Goal: Task Accomplishment & Management: Complete application form

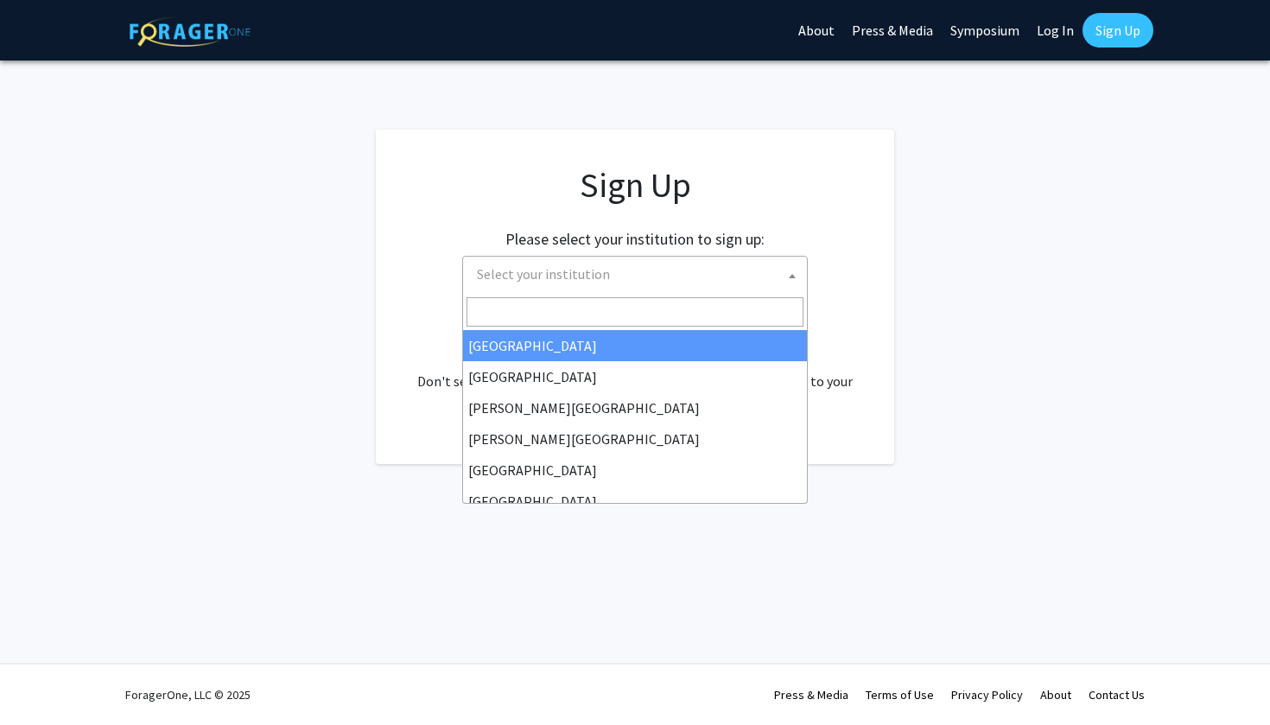
click at [603, 279] on span "Select your institution" at bounding box center [543, 273] width 133 height 17
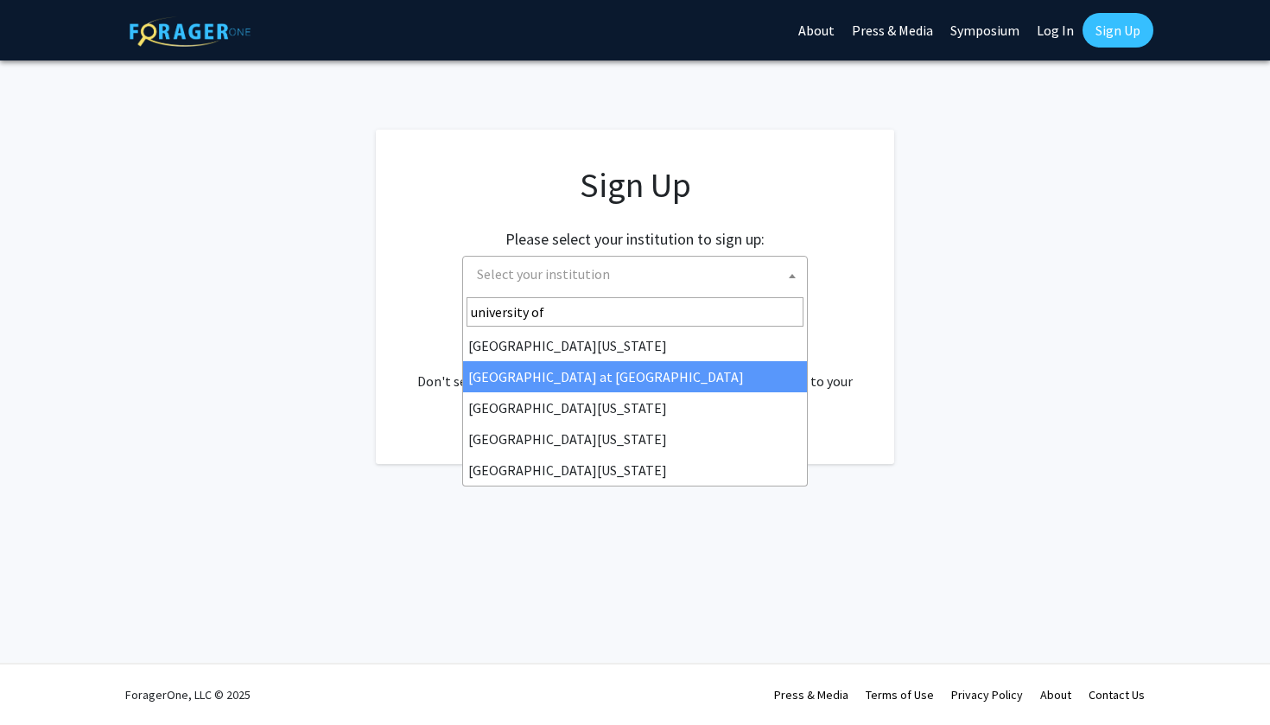
type input "university of"
select select "18"
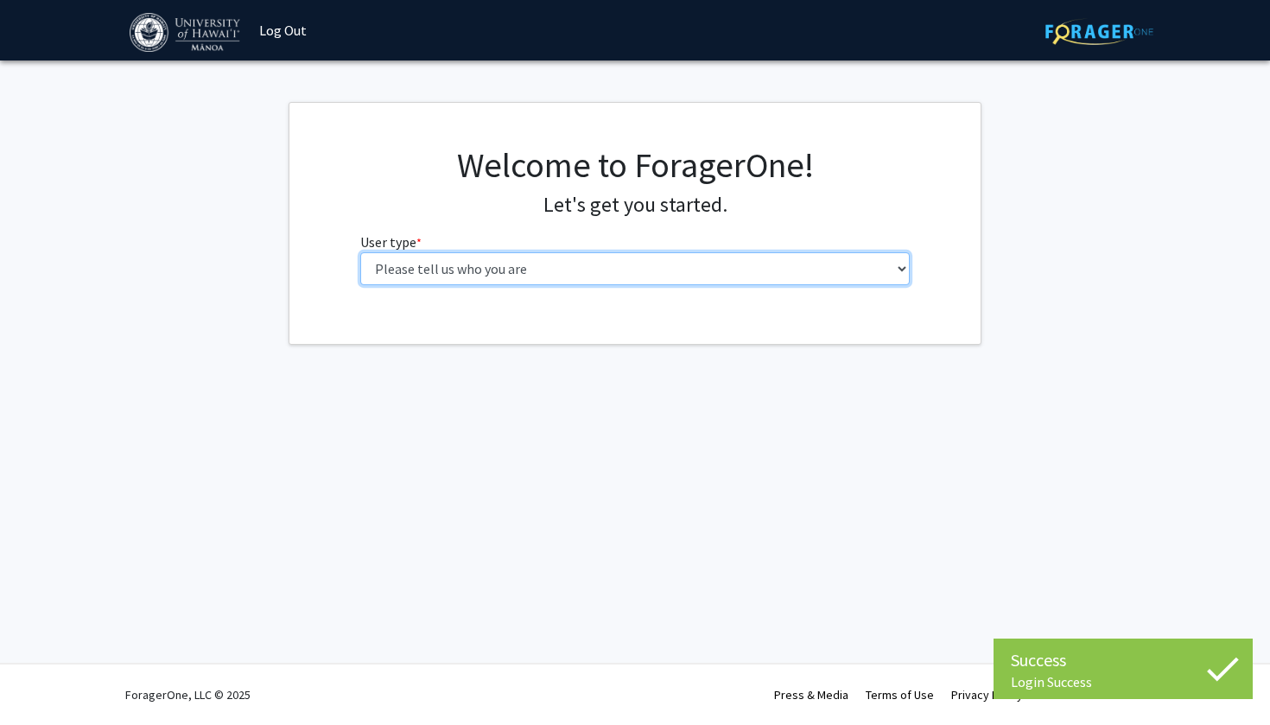
select select "1: undergrad"
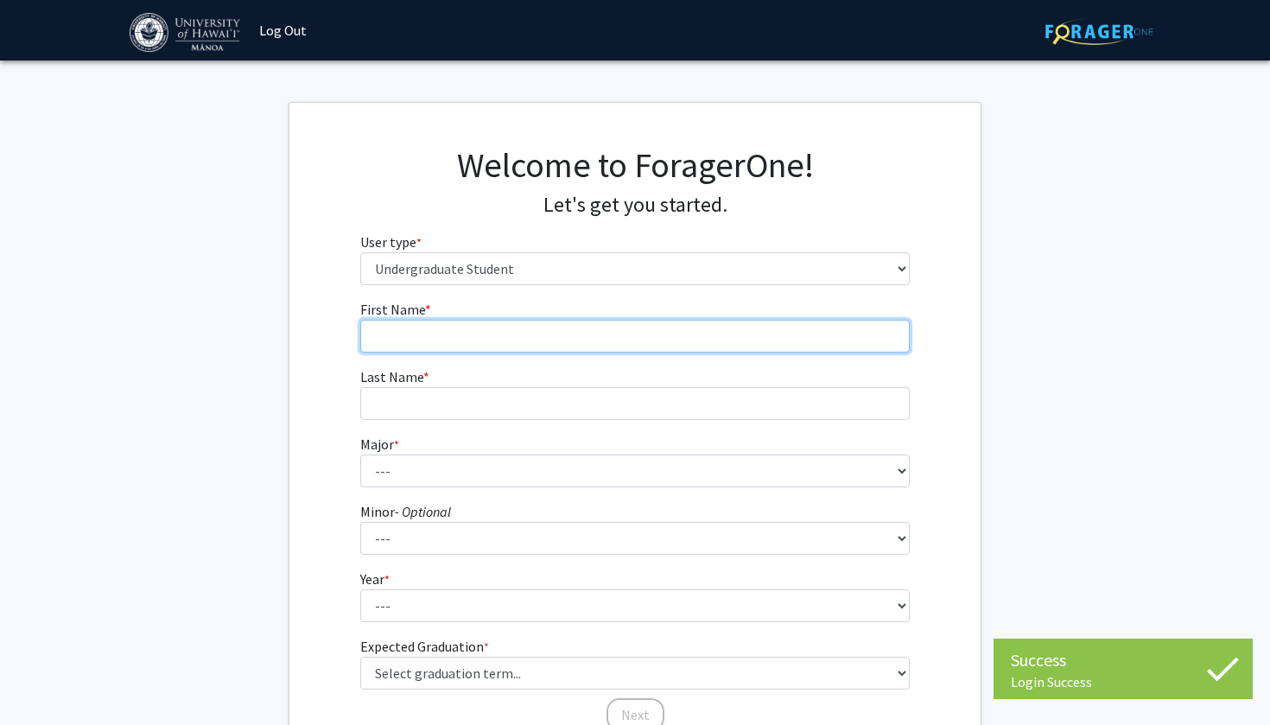
click at [565, 323] on input "First Name * required" at bounding box center [635, 336] width 550 height 33
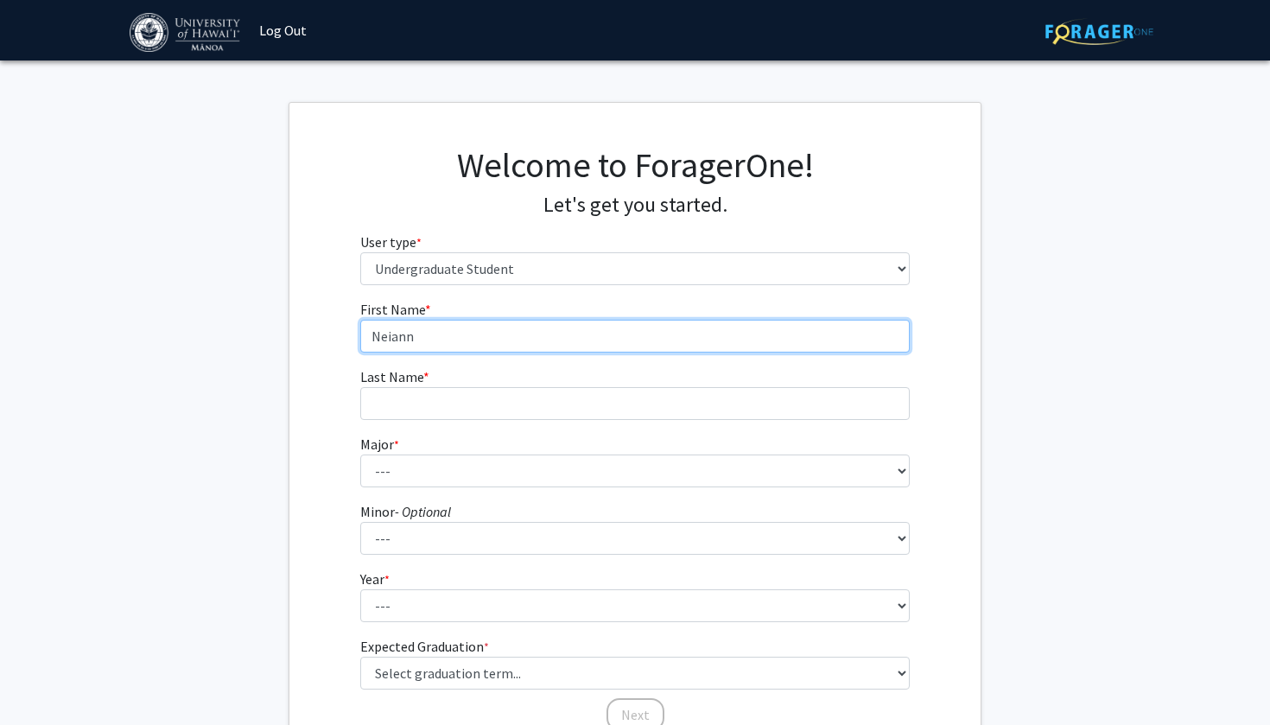
type input "Neiann"
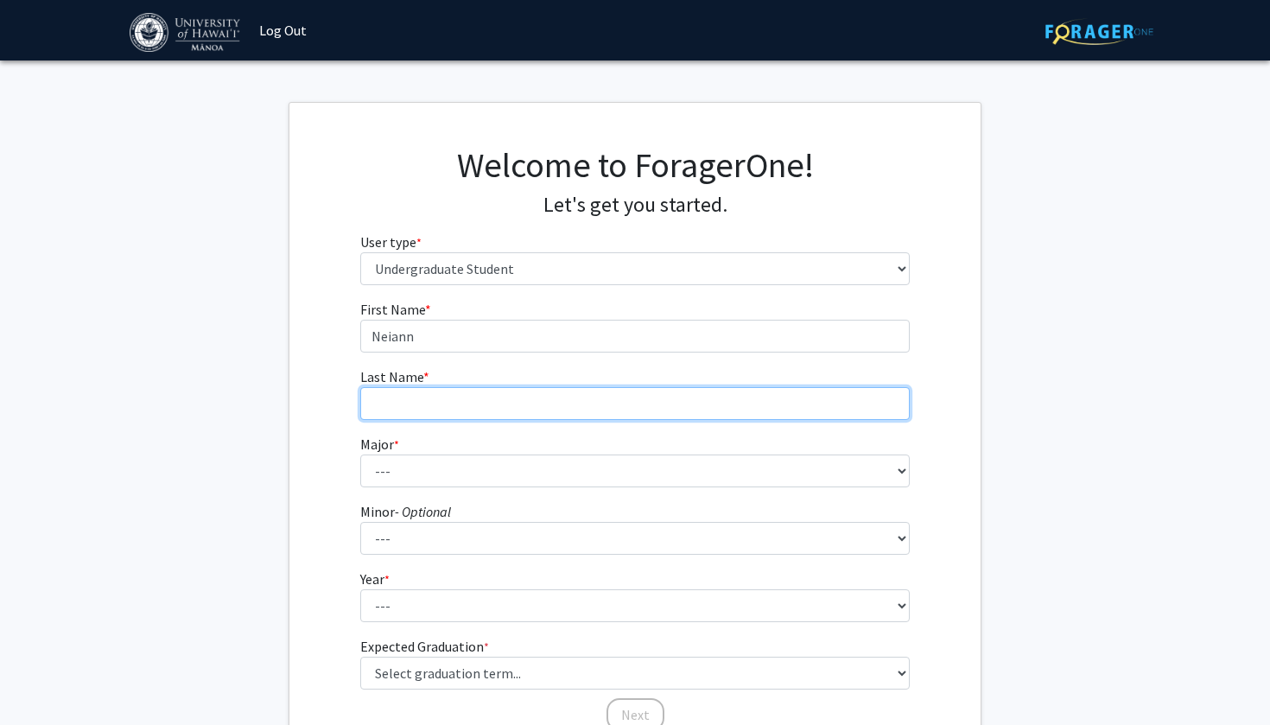
click at [511, 410] on input "Last Name * required" at bounding box center [635, 403] width 550 height 33
type input "Bukida"
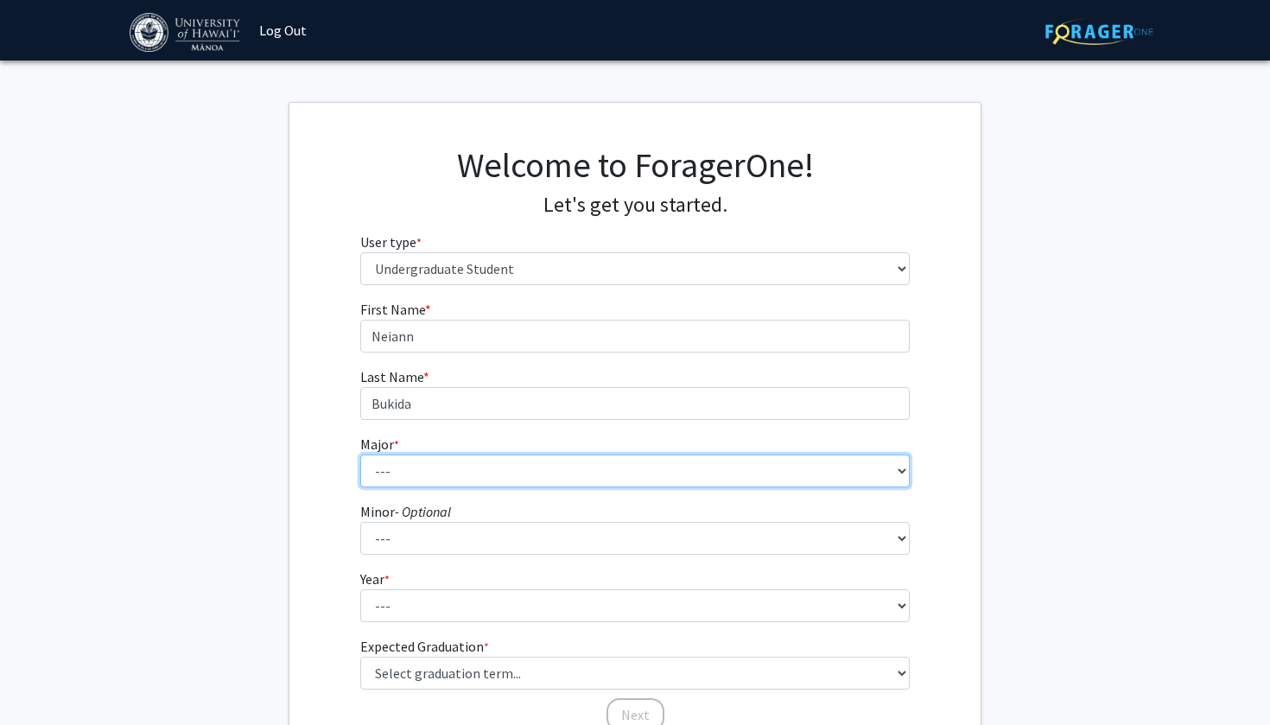
select select "95: 1477"
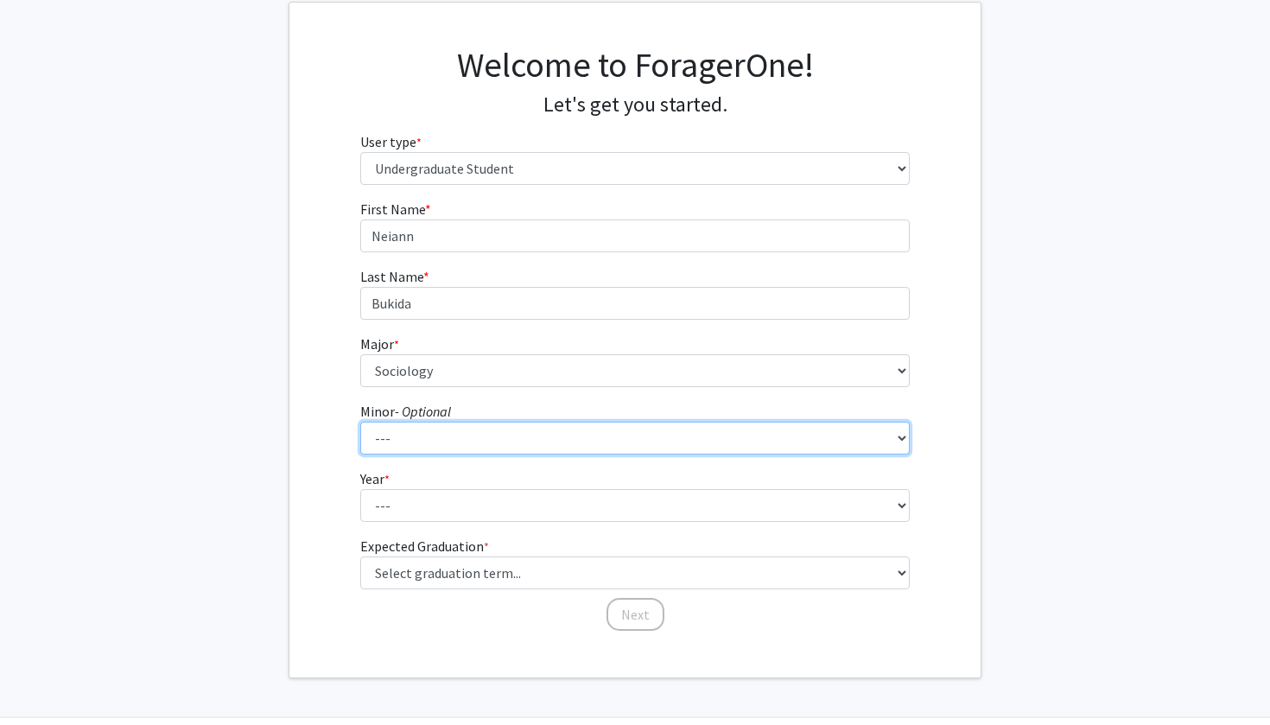
scroll to position [132, 0]
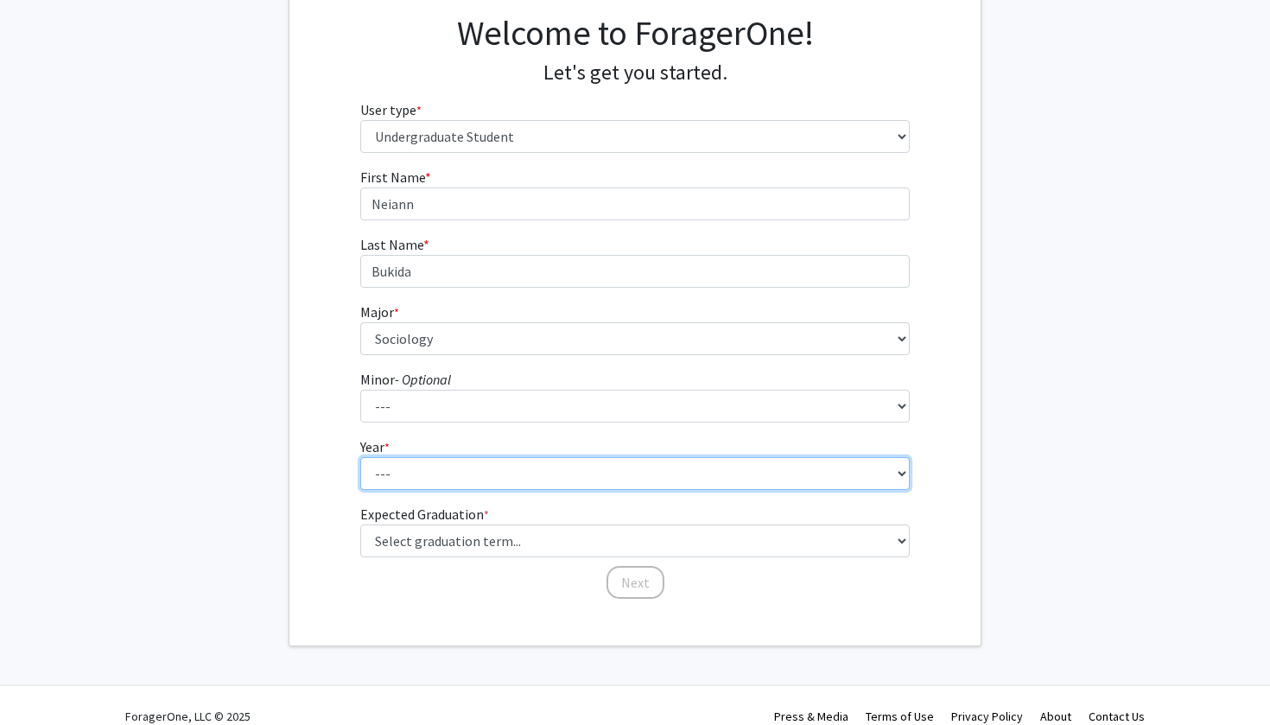
select select "1: first-year"
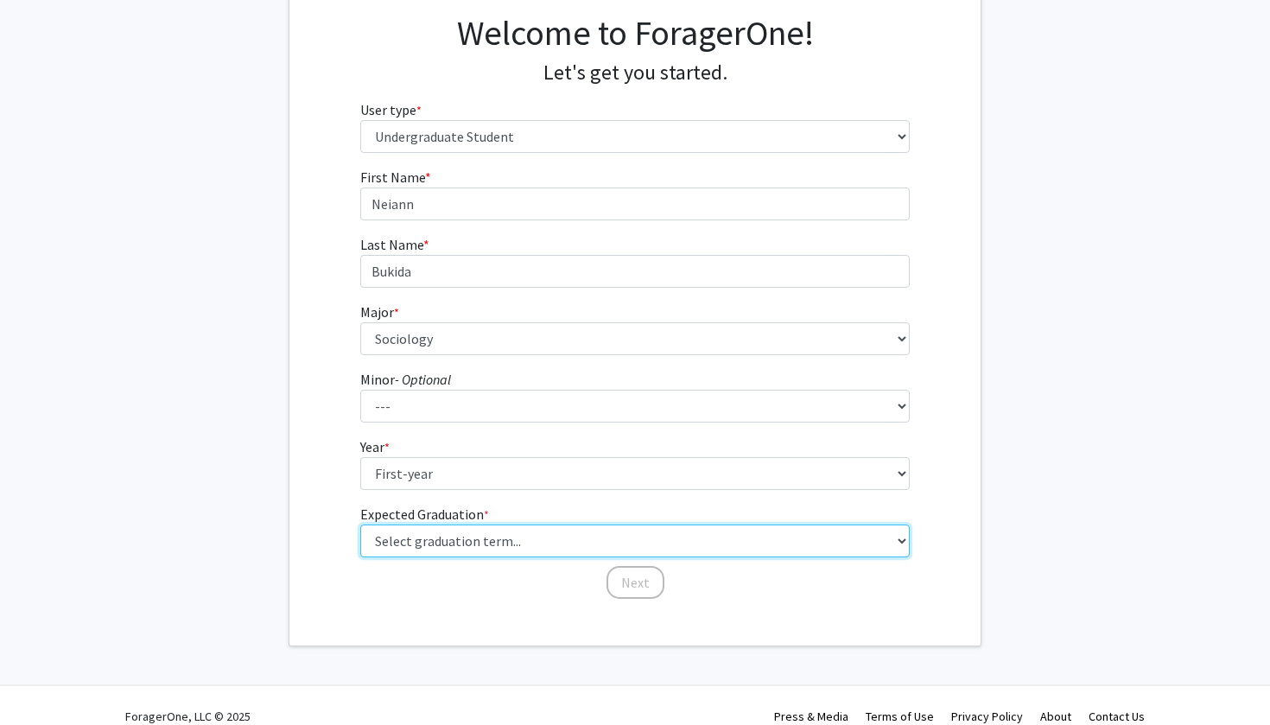
select select "16: winter_2028"
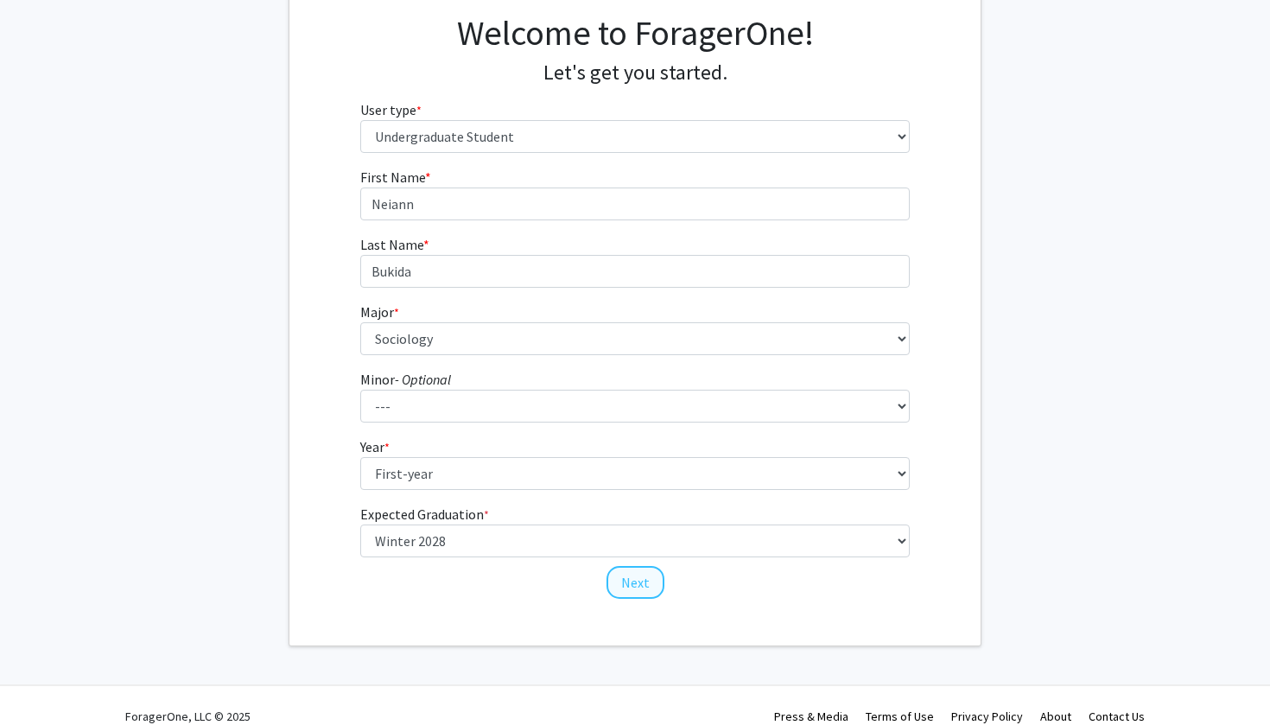
click at [639, 582] on button "Next" at bounding box center [636, 582] width 58 height 33
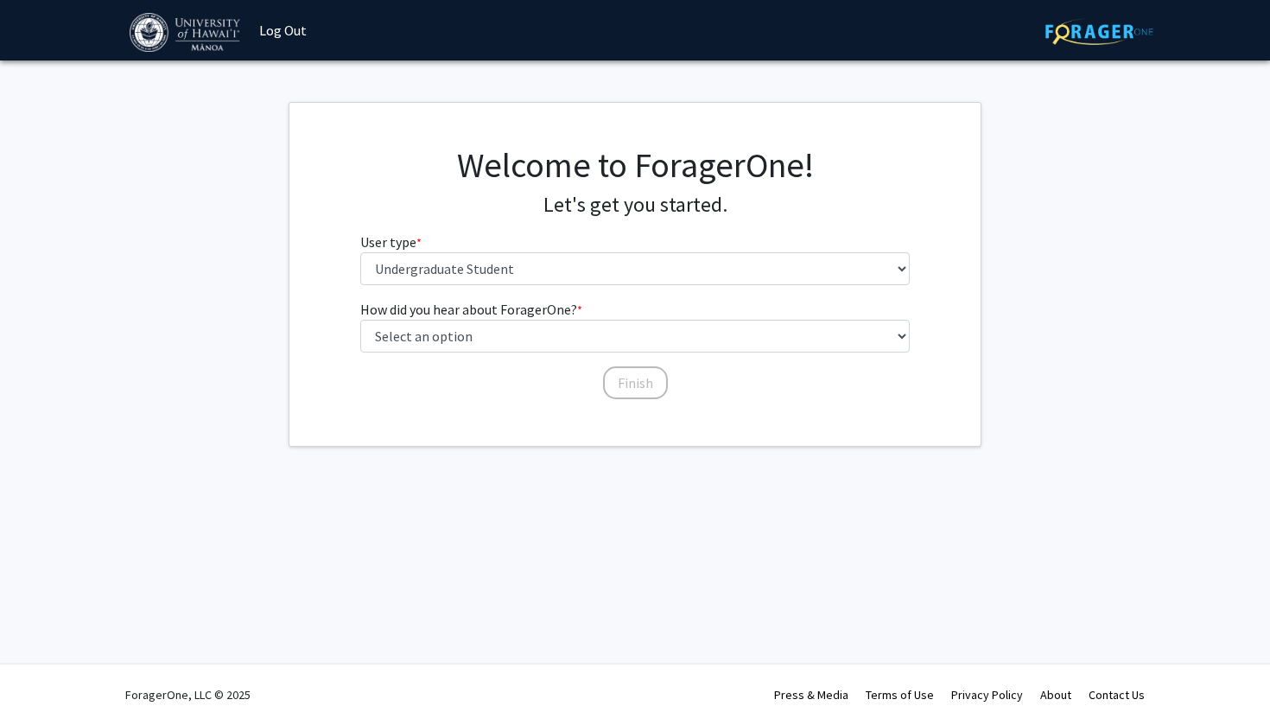
scroll to position [0, 0]
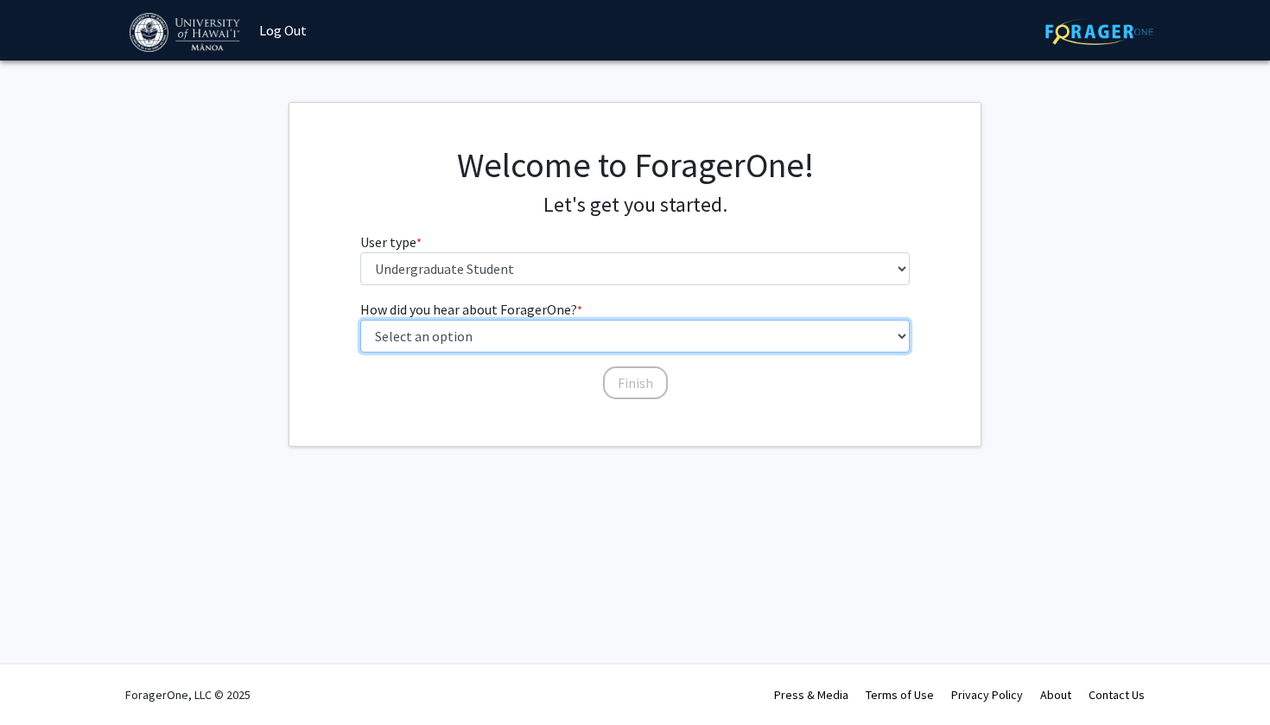
select select "2: faculty_recommendation"
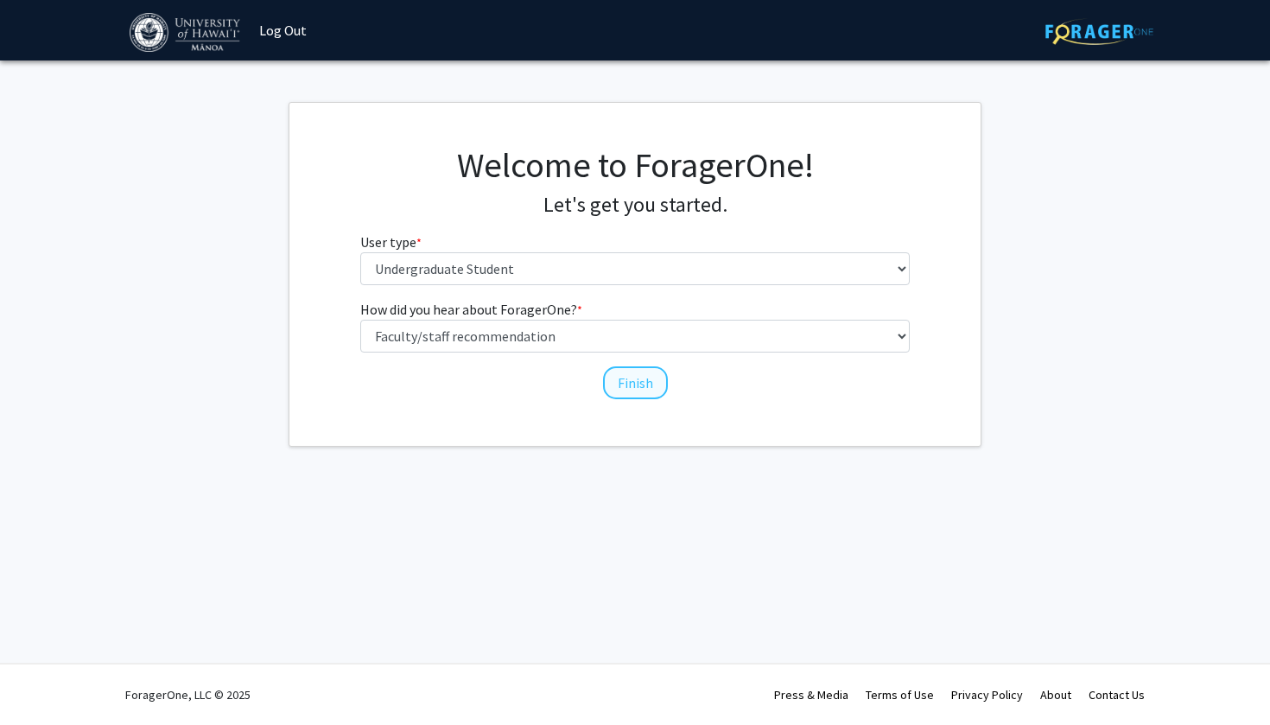
click at [628, 384] on button "Finish" at bounding box center [635, 382] width 65 height 33
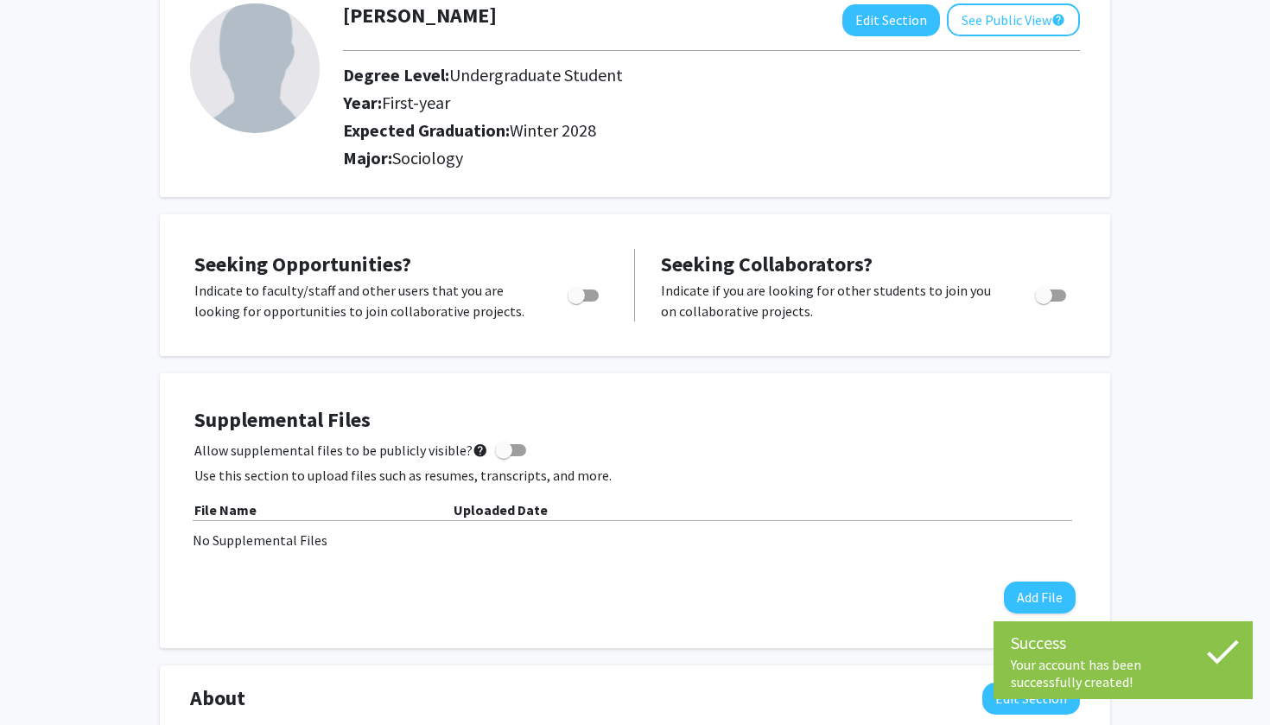
scroll to position [111, 0]
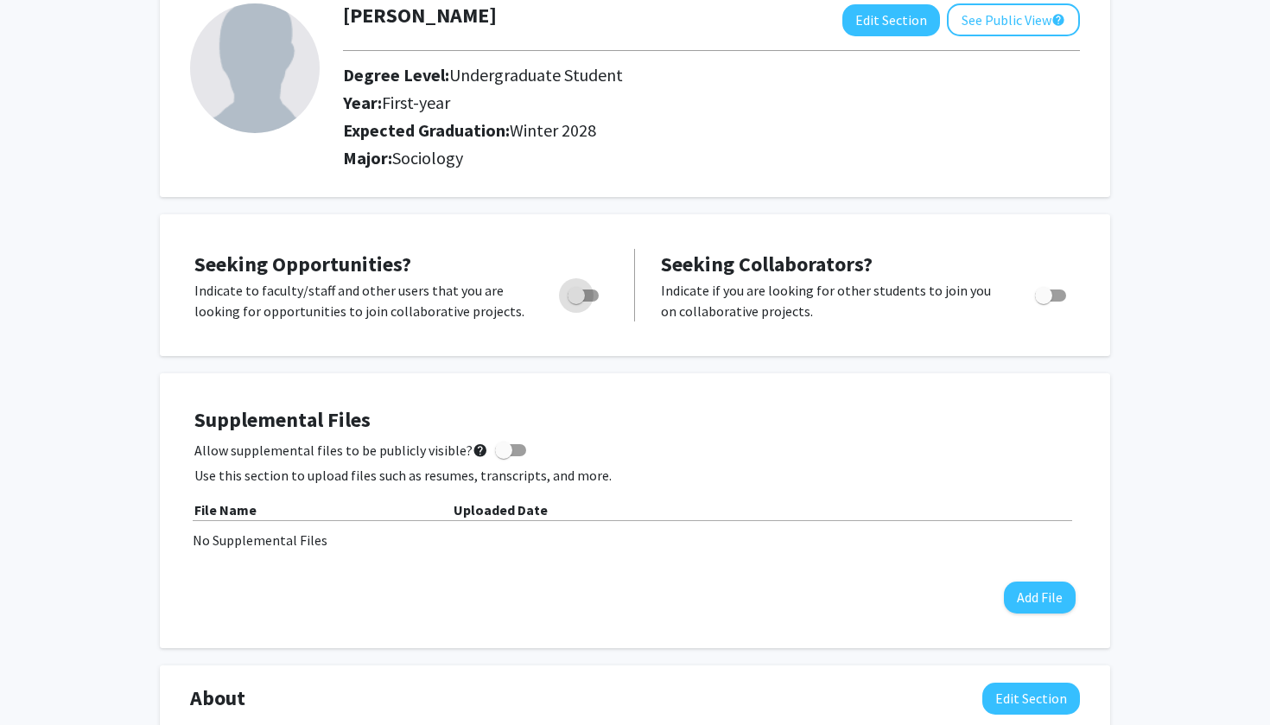
click at [587, 302] on span "Toggle" at bounding box center [583, 295] width 31 height 12
click at [576, 302] on input "Are you actively seeking opportunities?" at bounding box center [576, 302] width 1 height 1
checkbox input "true"
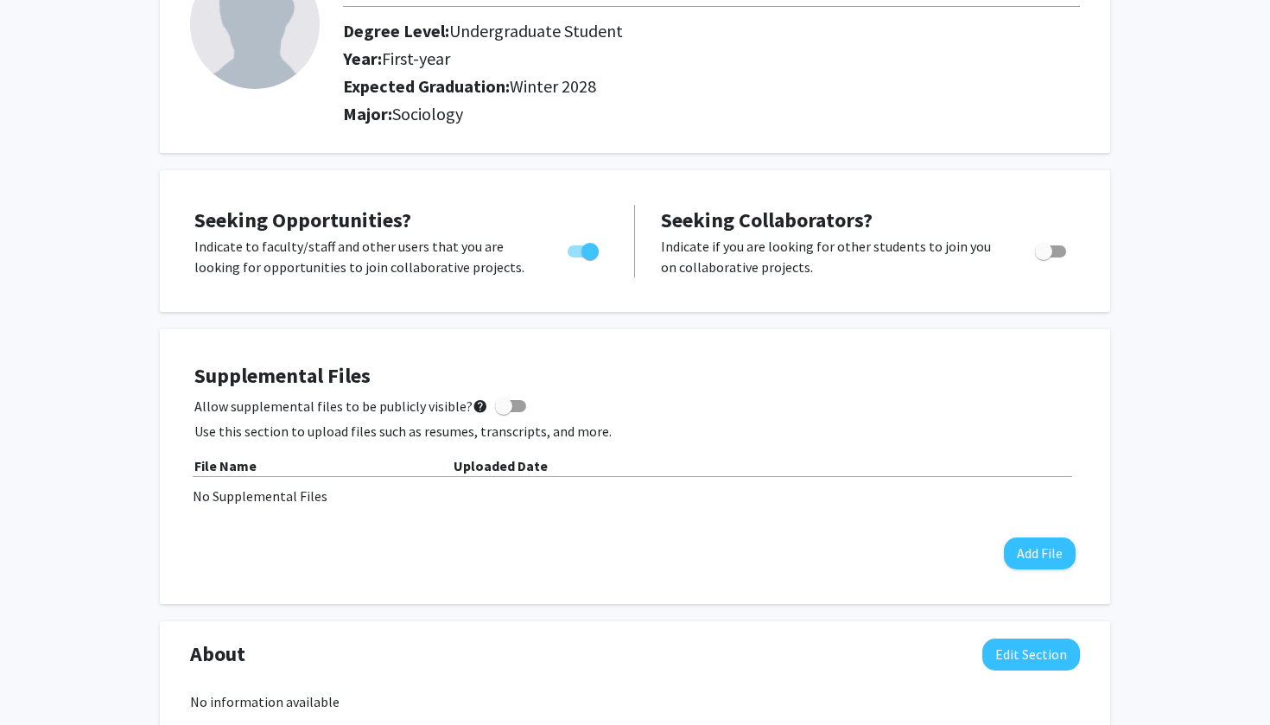
scroll to position [174, 0]
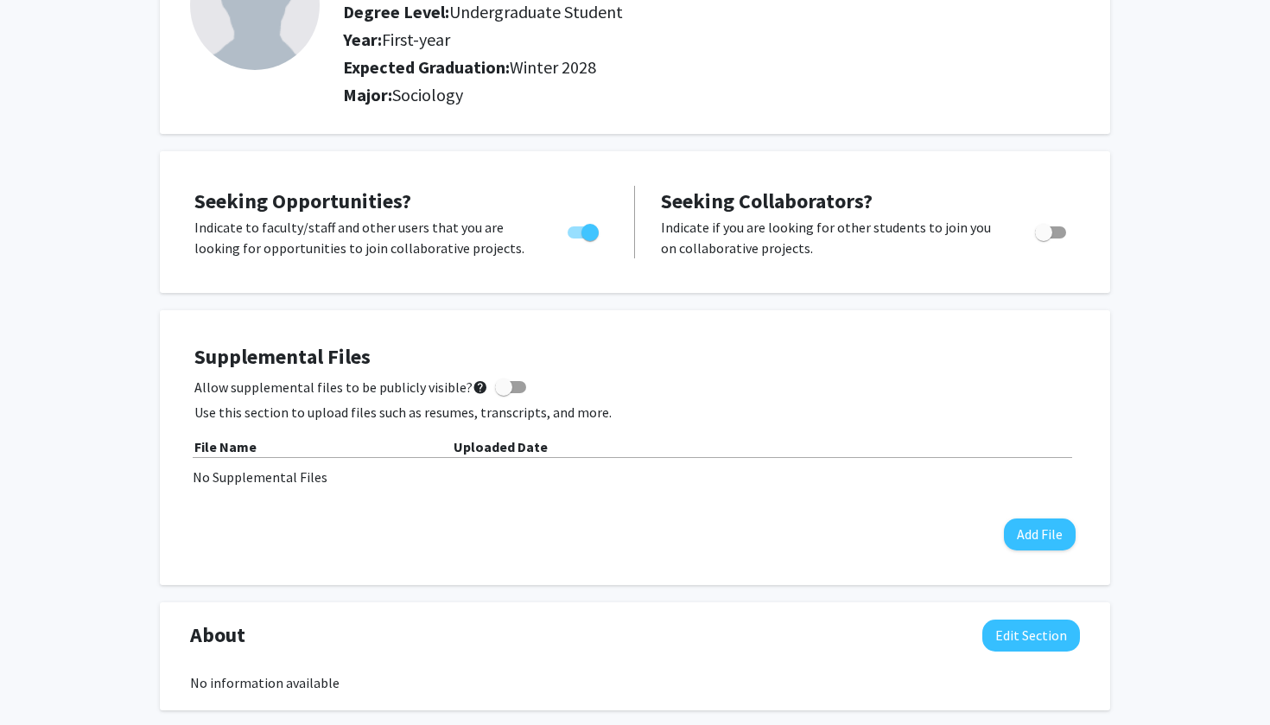
click at [1058, 233] on span "Toggle" at bounding box center [1050, 232] width 31 height 12
click at [1044, 239] on input "Would you like to receive other student requests to work with you?" at bounding box center [1043, 239] width 1 height 1
checkbox input "true"
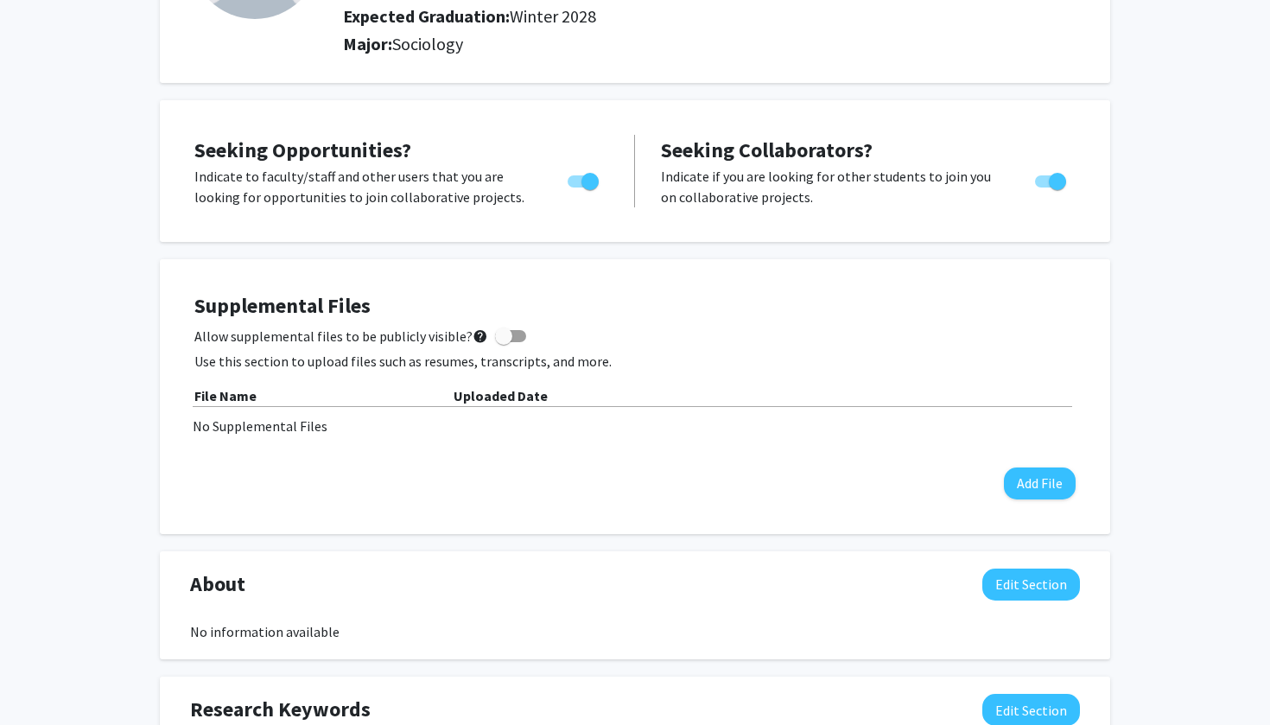
scroll to position [227, 0]
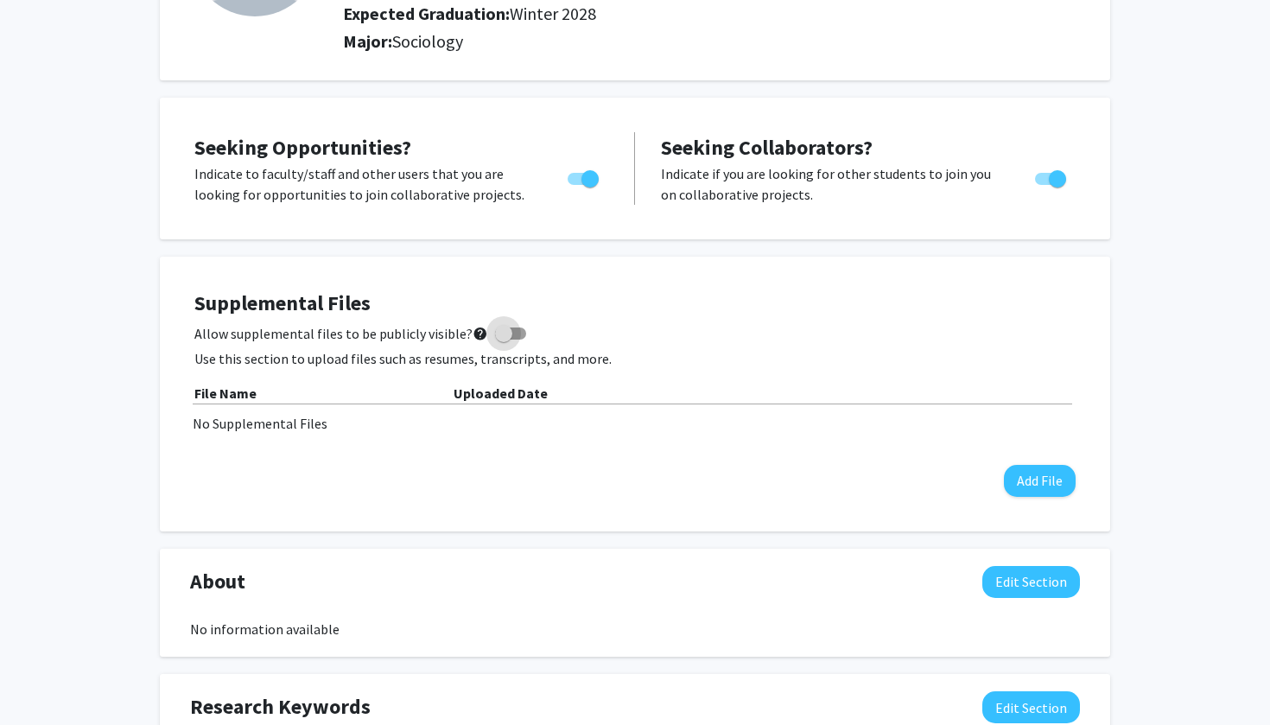
click at [505, 337] on span at bounding box center [510, 334] width 31 height 12
click at [504, 340] on input "Allow supplemental files to be publicly visible? help" at bounding box center [503, 340] width 1 height 1
checkbox input "true"
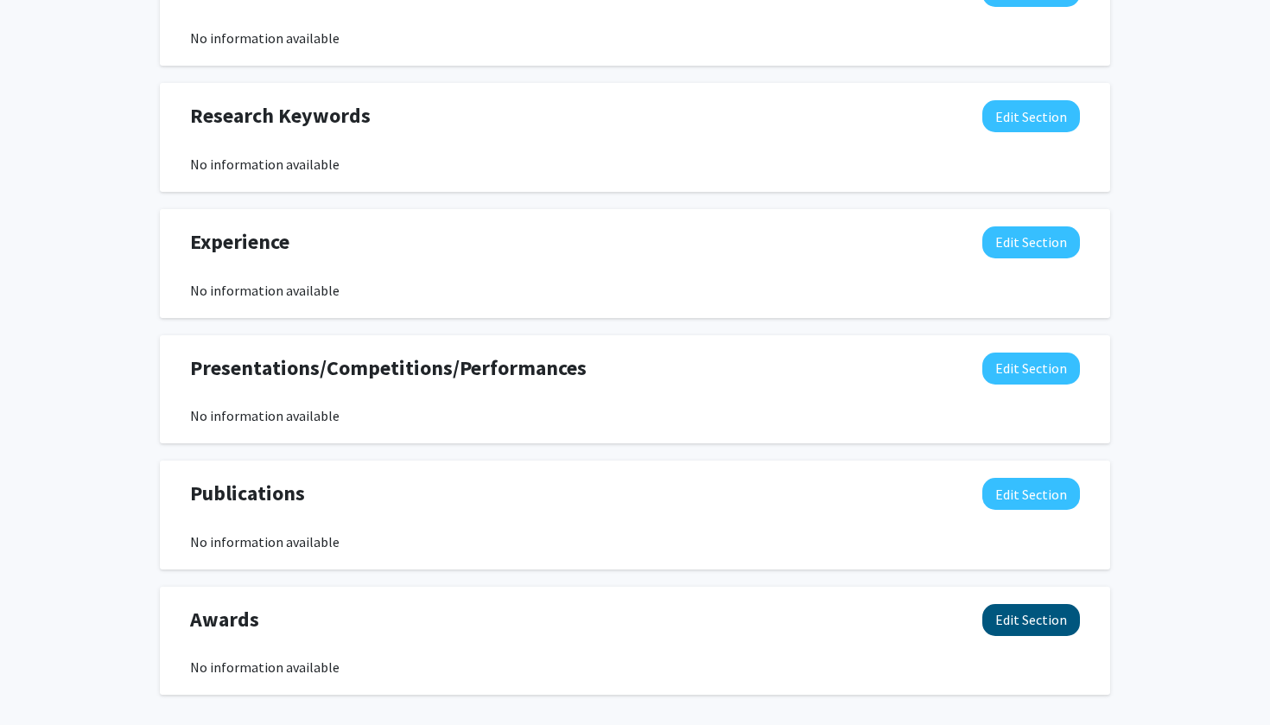
scroll to position [796, 0]
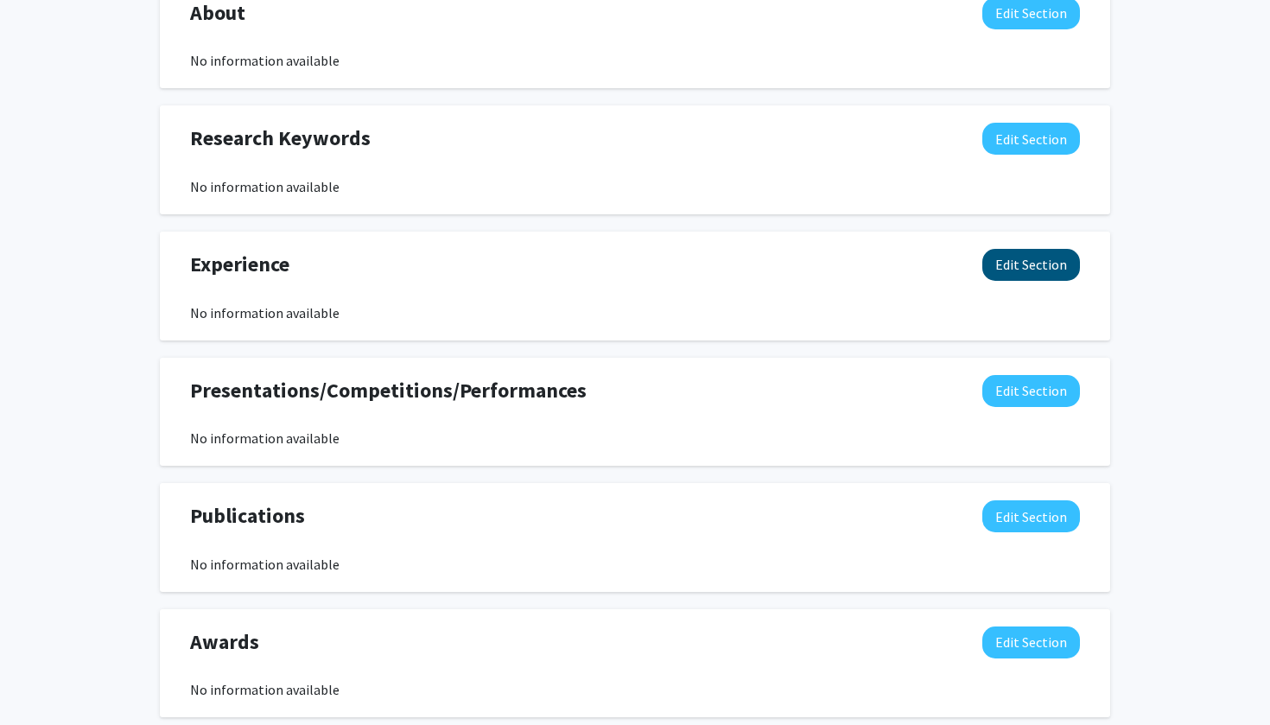
click at [1038, 267] on button "Edit Section" at bounding box center [1032, 265] width 98 height 32
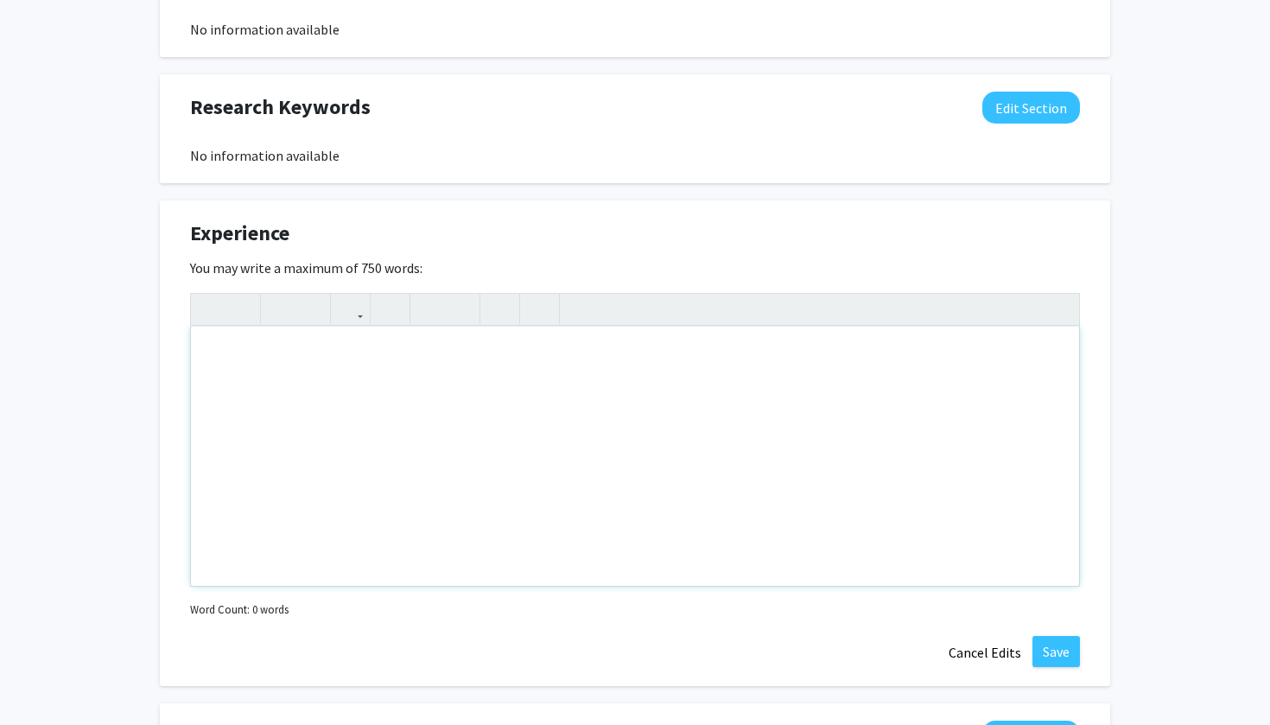
scroll to position [830, 0]
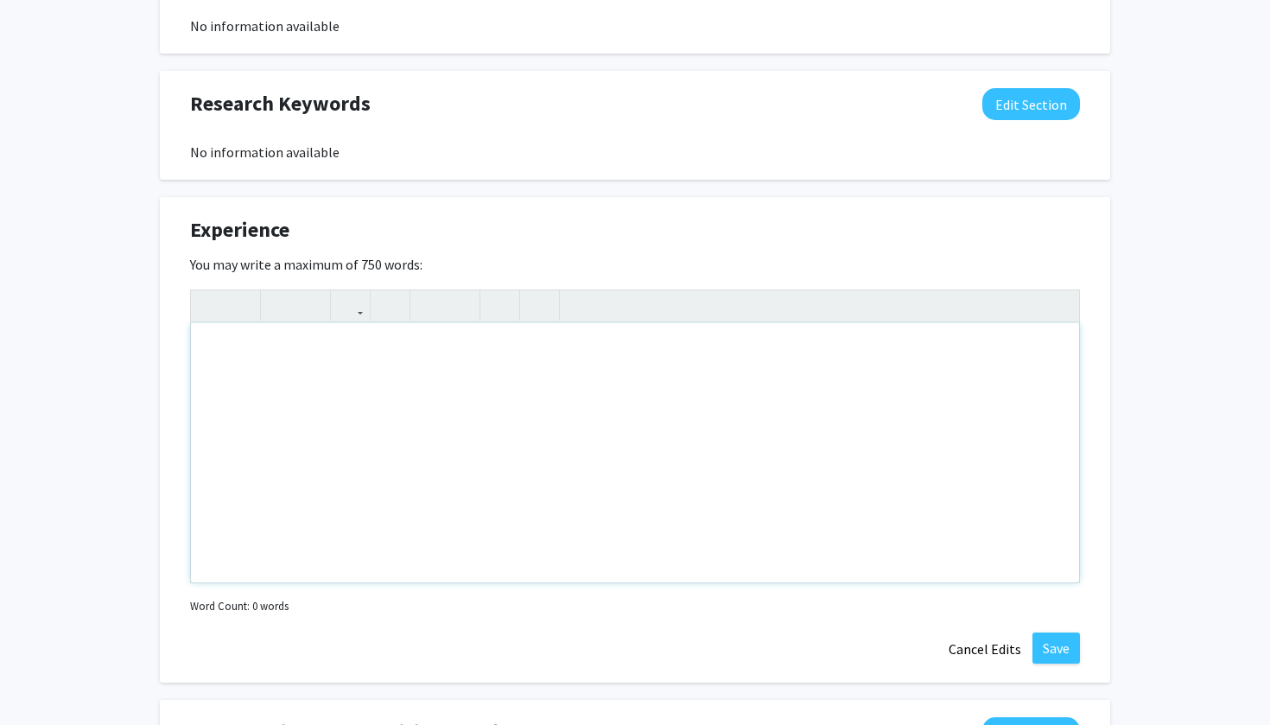
click at [502, 400] on div "Note to users with screen readers: Please deactivate our accessibility plugin f…" at bounding box center [635, 452] width 888 height 259
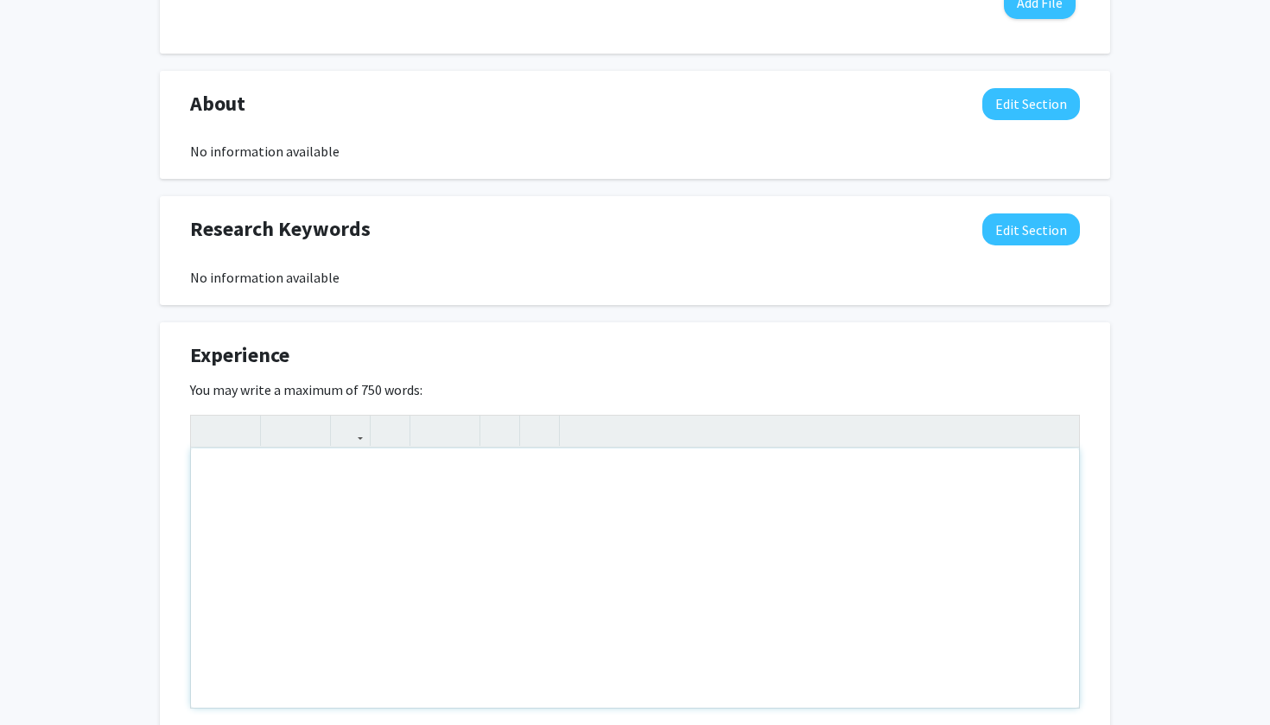
scroll to position [706, 0]
click at [209, 486] on div "State Science Fair" at bounding box center [635, 577] width 888 height 259
click at [209, 471] on div "State Science Fair" at bounding box center [635, 577] width 888 height 259
click at [387, 477] on div "Hawai'i State Science Fair" at bounding box center [635, 577] width 888 height 259
click at [361, 485] on p "Hawai'i State Science Fair 2024" at bounding box center [635, 475] width 854 height 21
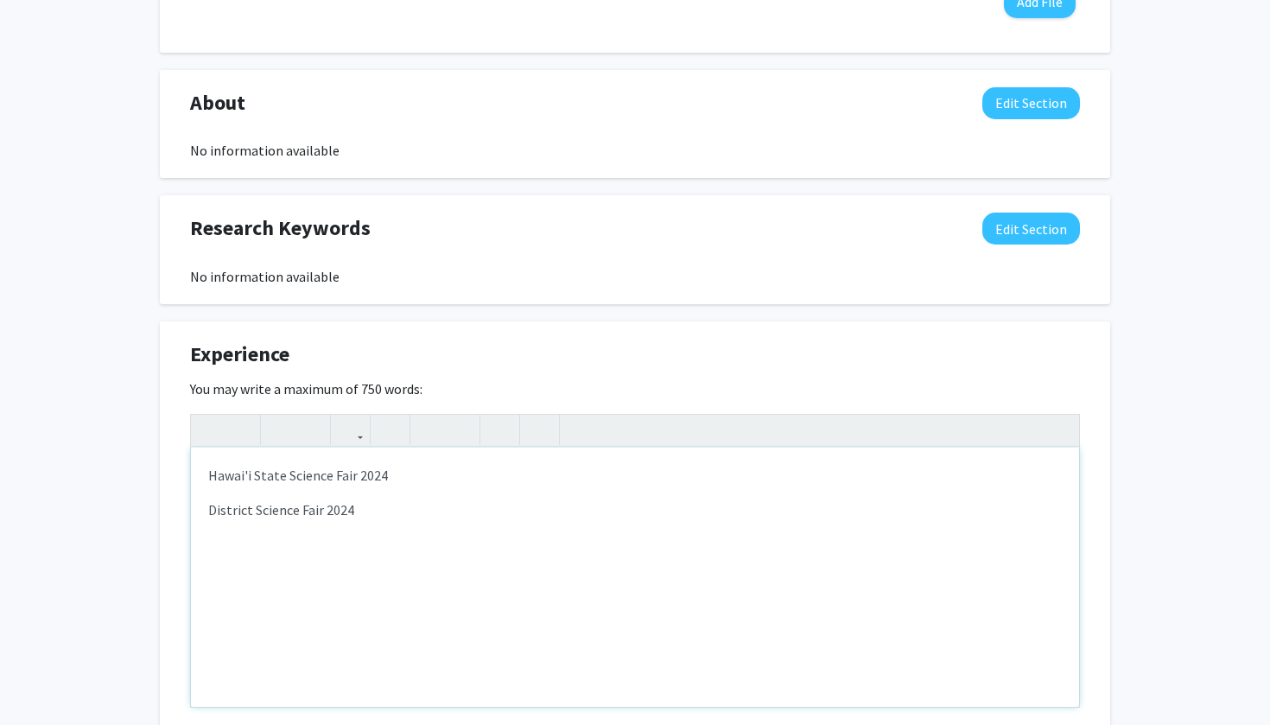
click at [359, 485] on p "Hawai'i State Science Fair 2024" at bounding box center [635, 475] width 854 height 21
click at [326, 520] on p "District Science Fair 2024" at bounding box center [635, 509] width 854 height 21
click at [323, 518] on p "District Science Fair 2024" at bounding box center [635, 509] width 854 height 21
type textarea "<p>Hawai'i State Science Fair Spring 2024</p><p>District Science Fair Fall 2024…"
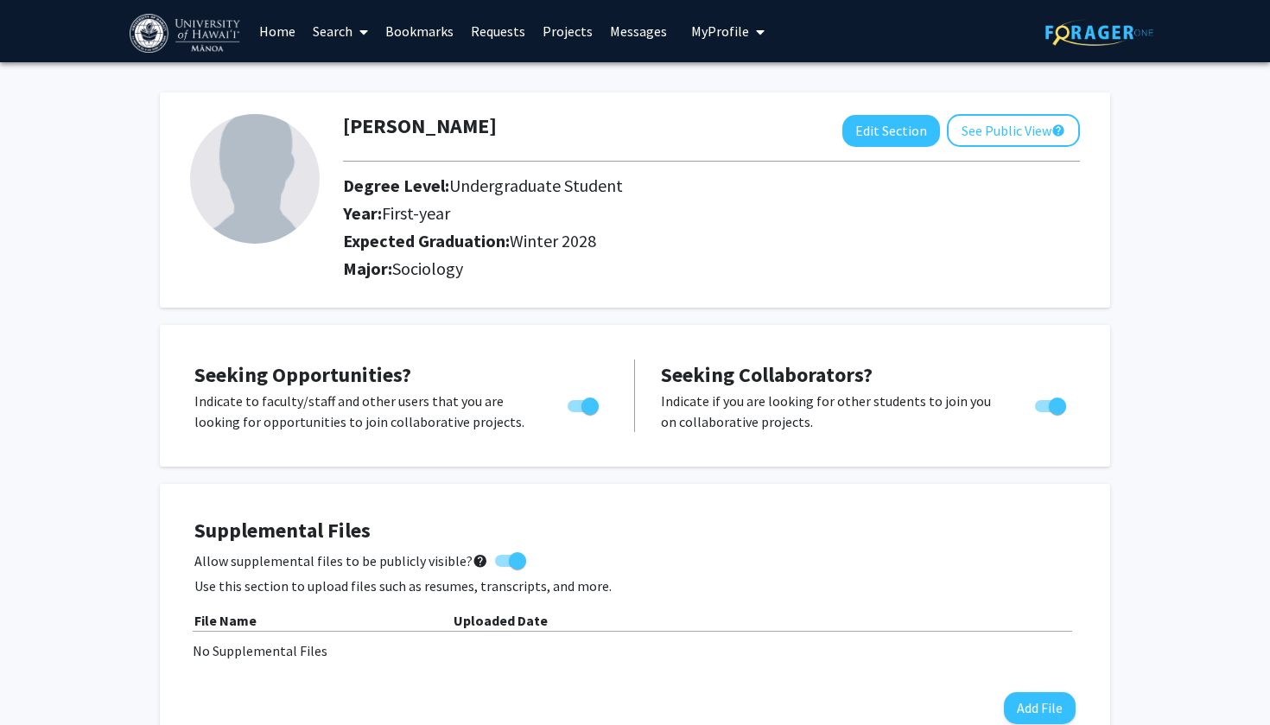
scroll to position [0, 0]
click at [258, 191] on img at bounding box center [255, 179] width 130 height 130
click at [885, 141] on button "Edit Section" at bounding box center [892, 131] width 98 height 32
select select "first-year"
select select "44: winter_2028"
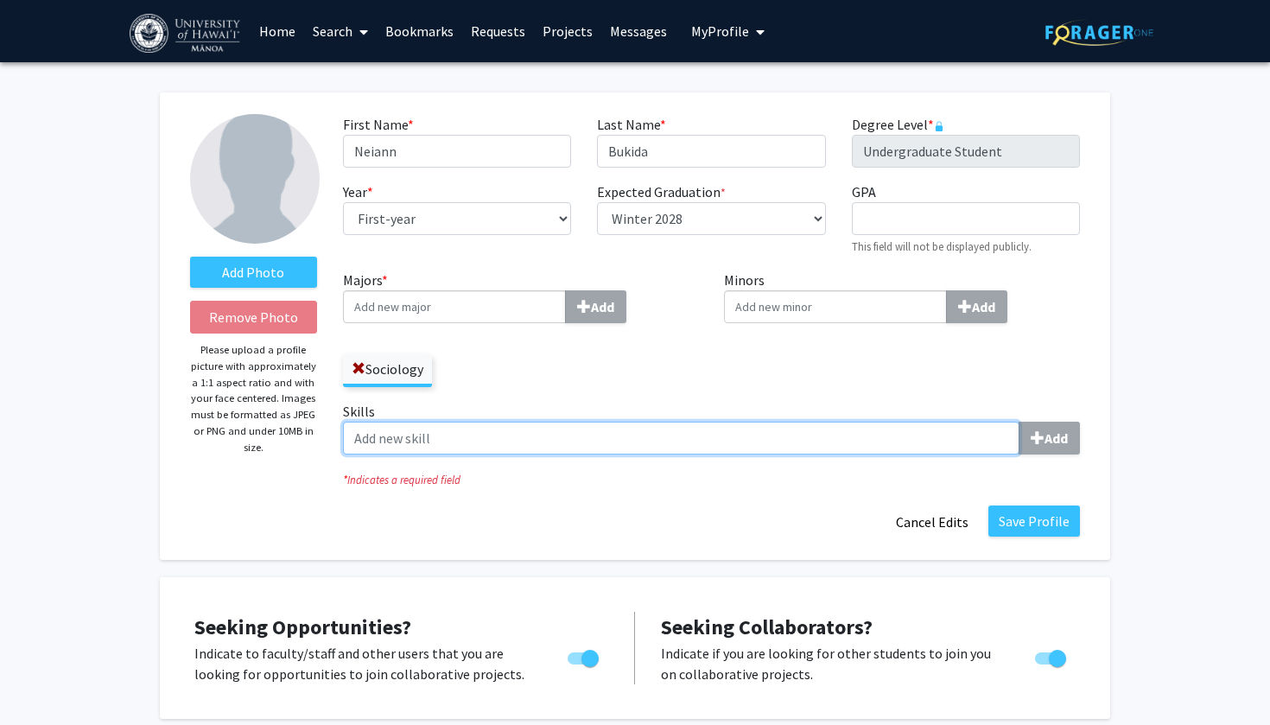
click at [826, 450] on input "Skills Add" at bounding box center [681, 438] width 677 height 33
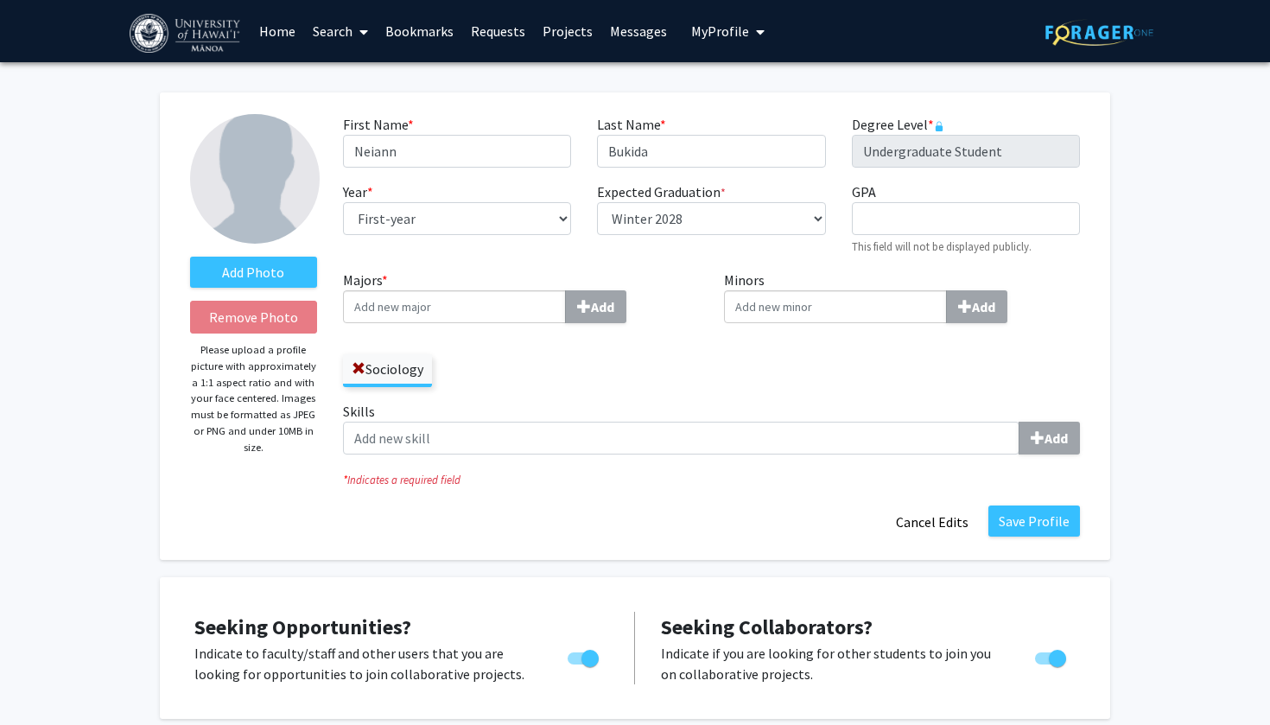
click at [290, 37] on link "Home" at bounding box center [278, 31] width 54 height 60
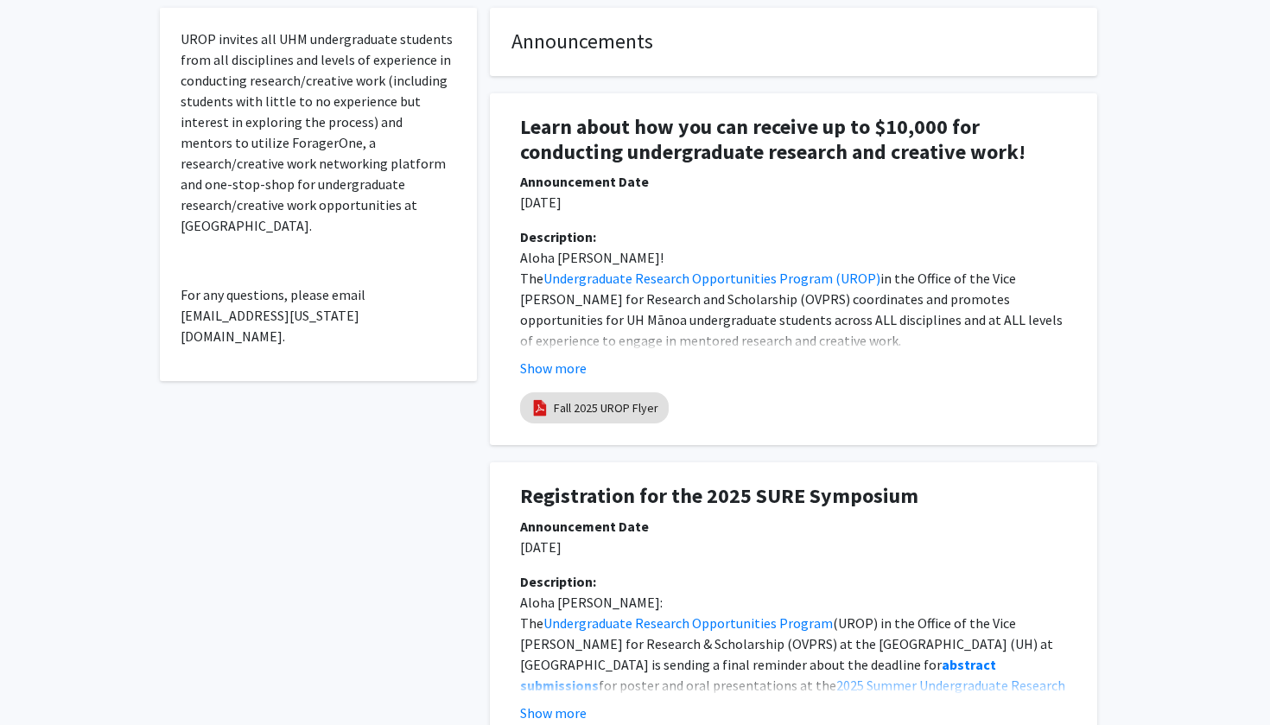
scroll to position [485, 0]
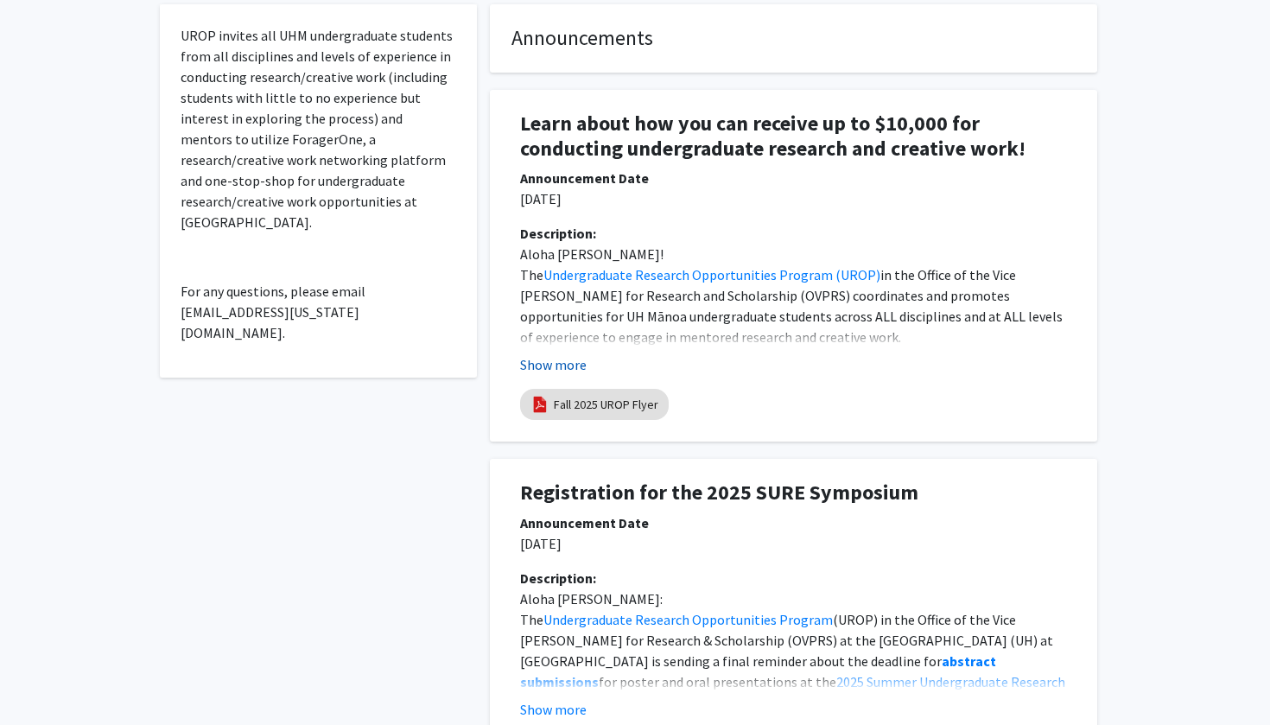
click at [569, 365] on button "Show more" at bounding box center [553, 364] width 67 height 21
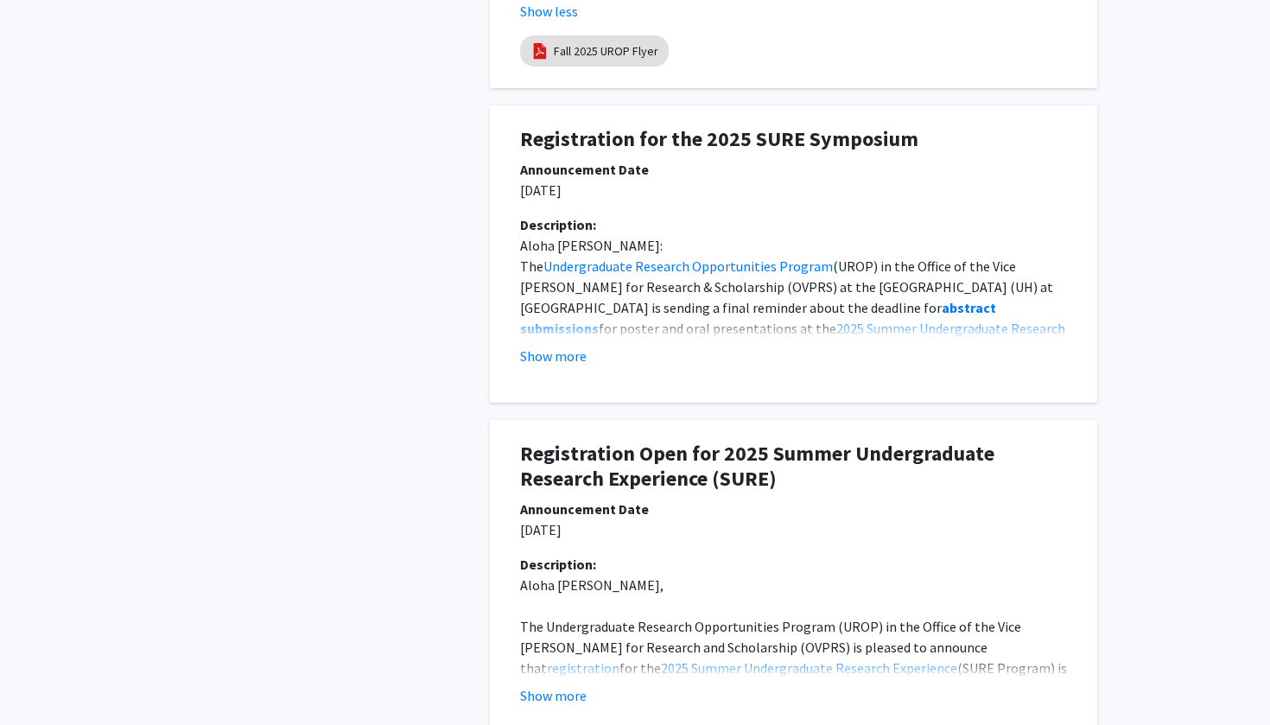
scroll to position [2010, 0]
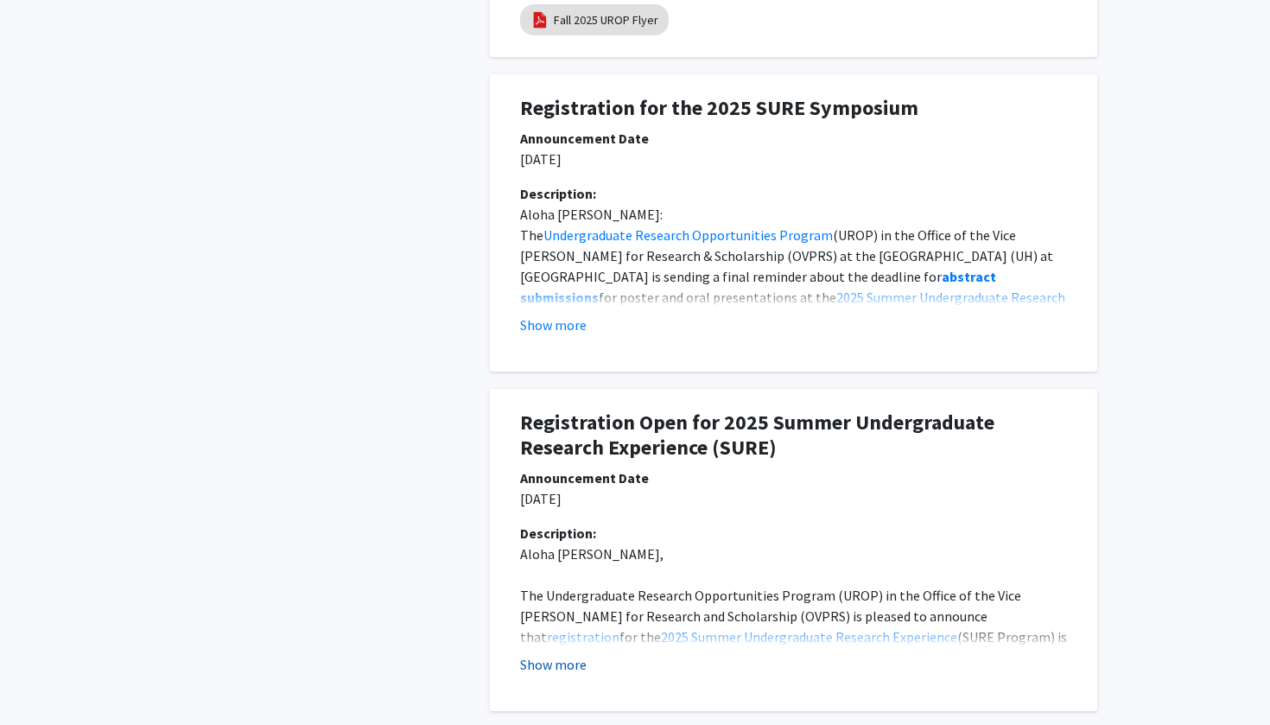
click at [540, 654] on button "Show more" at bounding box center [553, 664] width 67 height 21
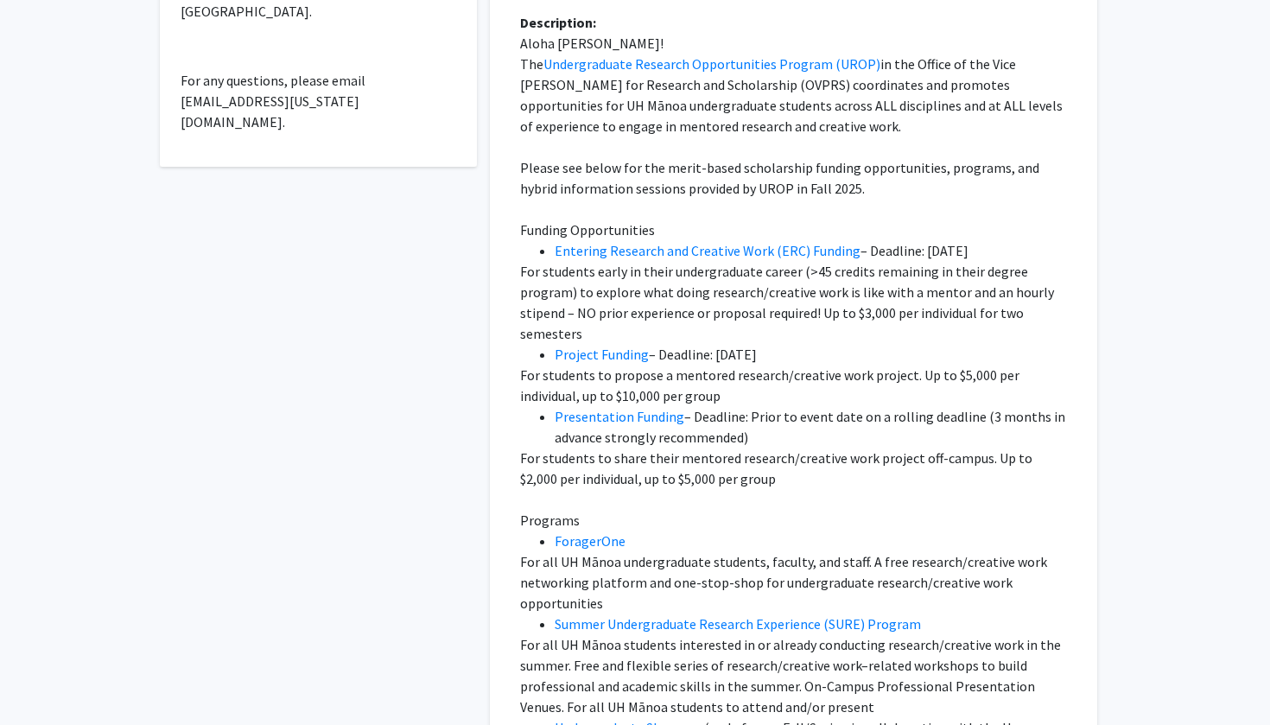
scroll to position [702, 0]
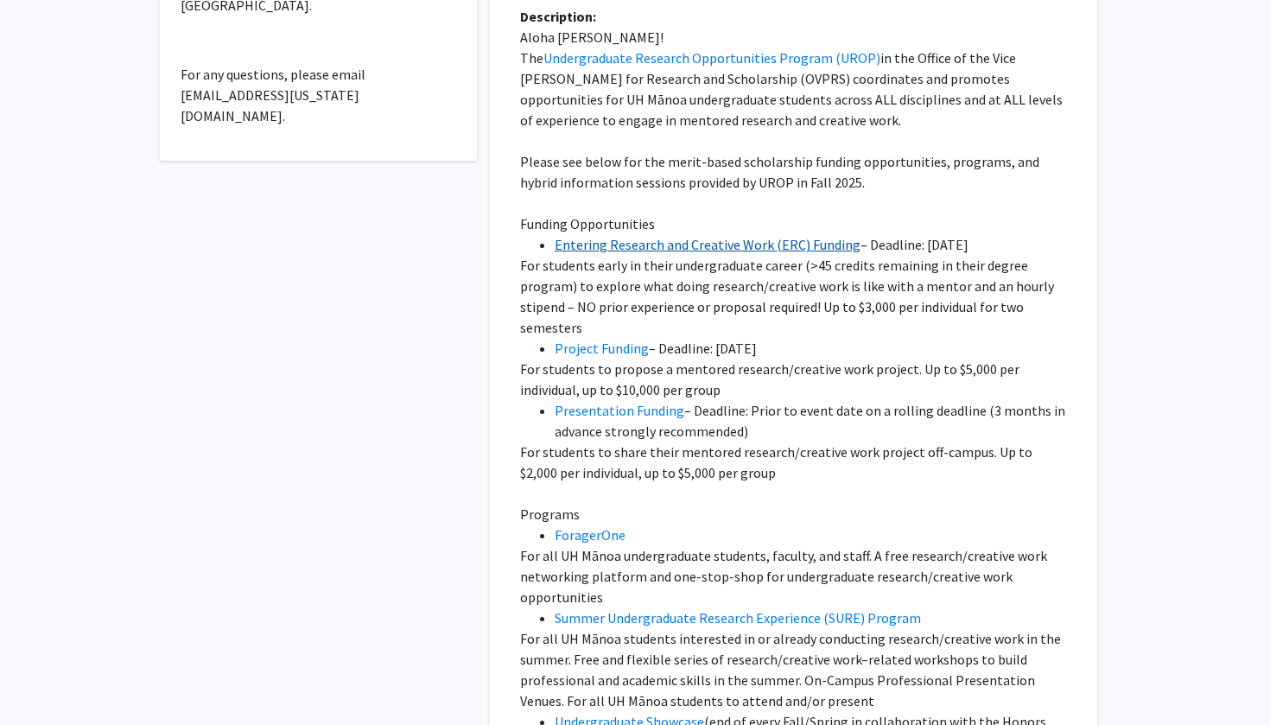
click at [644, 248] on link "Entering Research and Creative Work (ERC) Funding" at bounding box center [708, 244] width 306 height 17
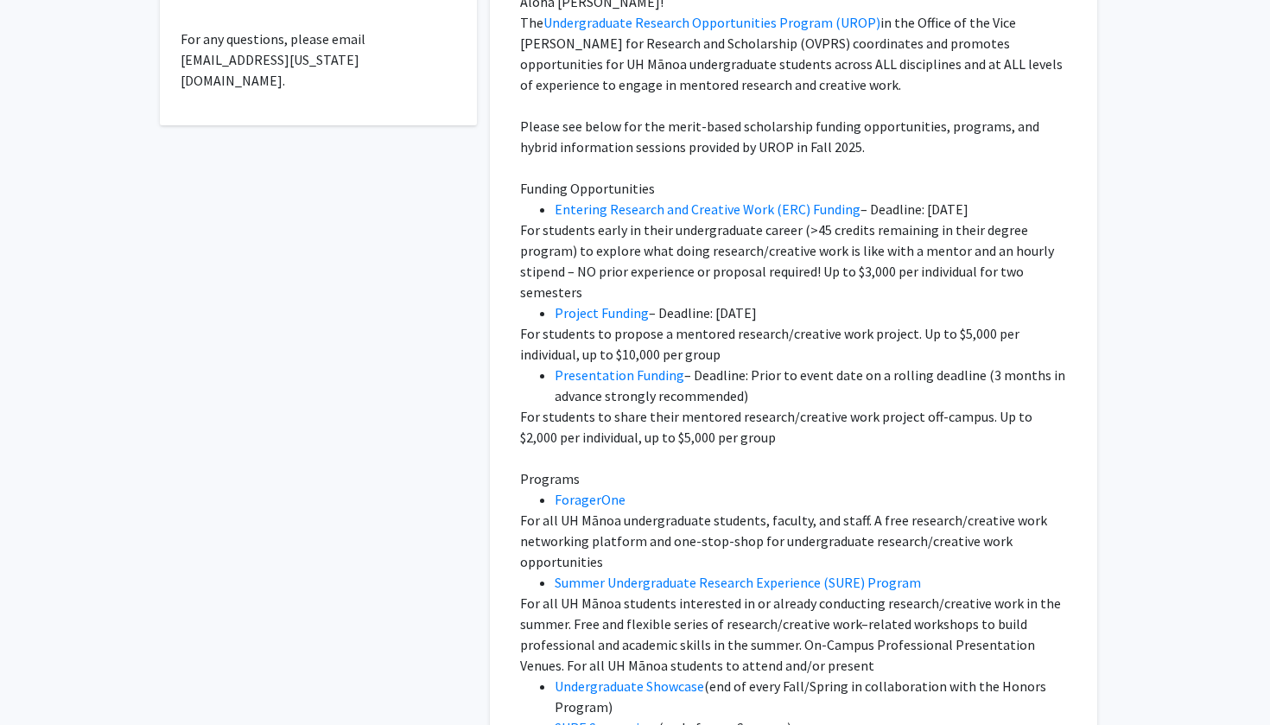
scroll to position [753, 0]
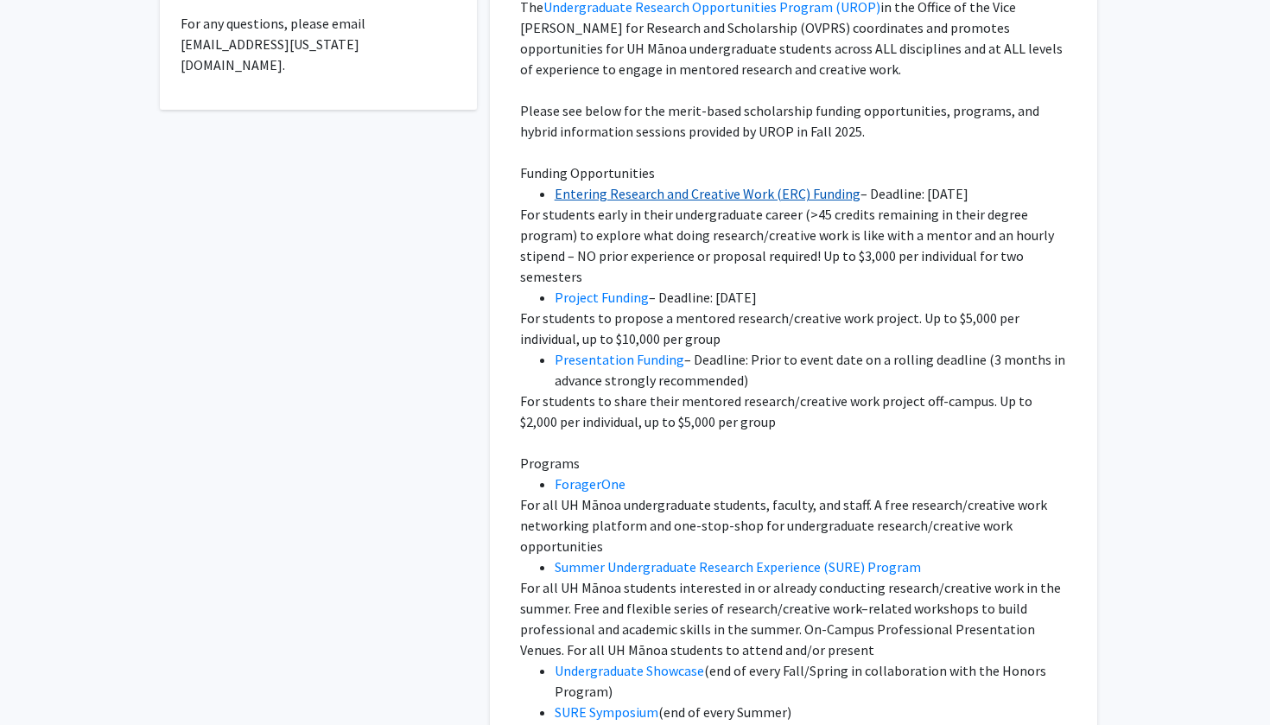
click at [647, 194] on link "Entering Research and Creative Work (ERC) Funding" at bounding box center [708, 193] width 306 height 17
click at [619, 194] on link "Entering Research and Creative Work (ERC) Funding" at bounding box center [708, 193] width 306 height 17
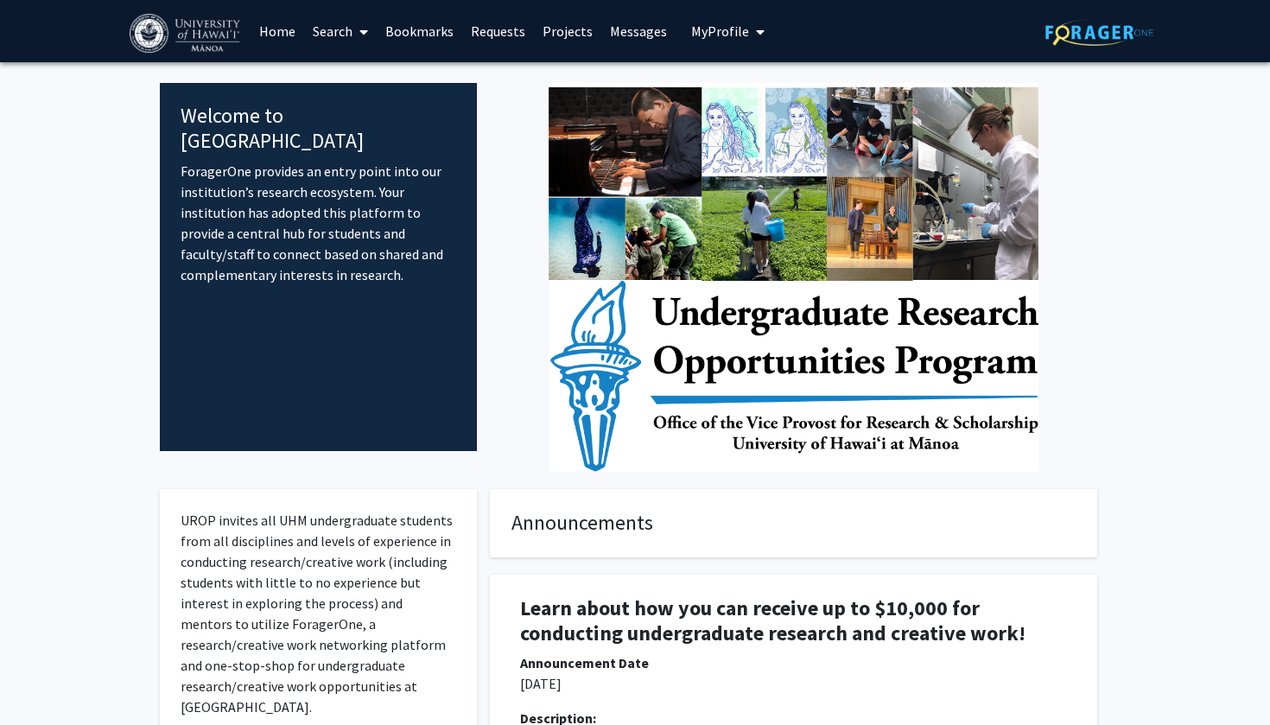
scroll to position [0, 0]
